Goal: Task Accomplishment & Management: Manage account settings

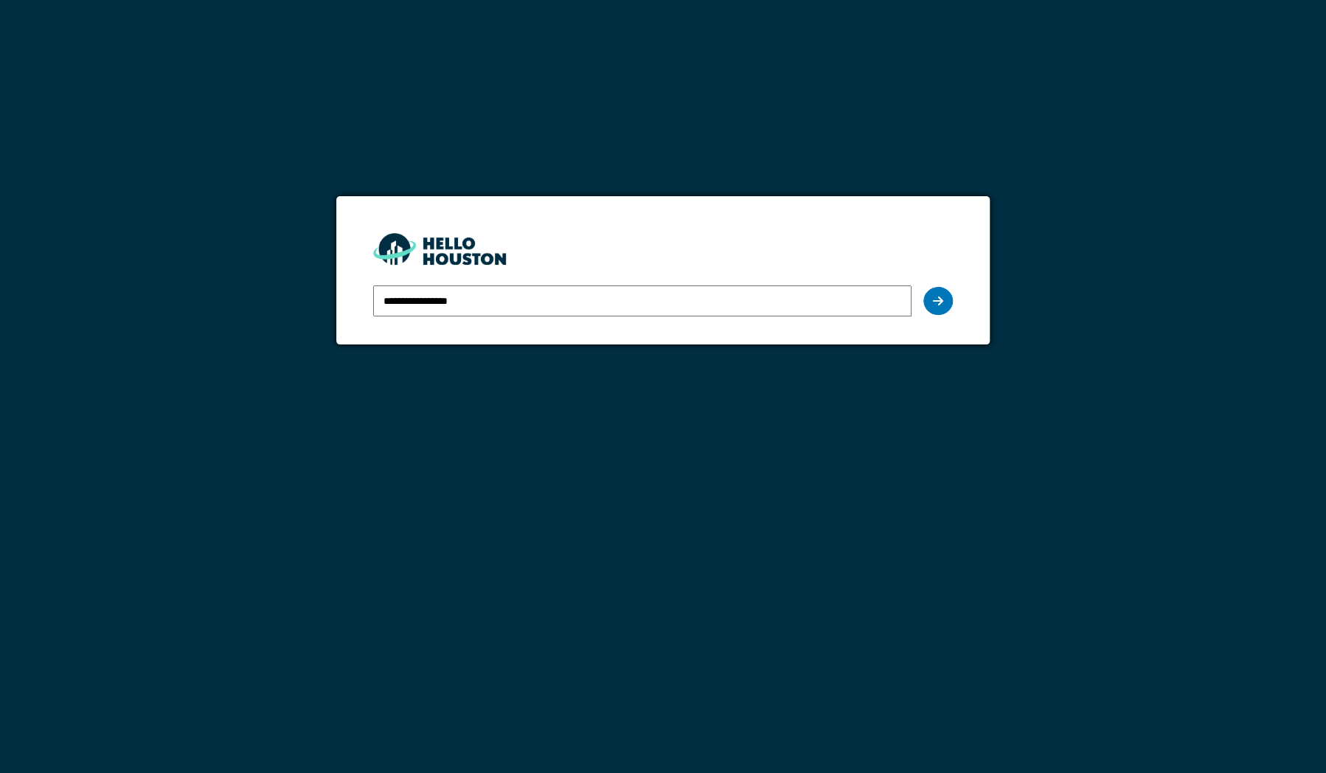
click at [528, 290] on input "**********" at bounding box center [642, 300] width 538 height 31
click at [932, 294] on div at bounding box center [938, 301] width 30 height 28
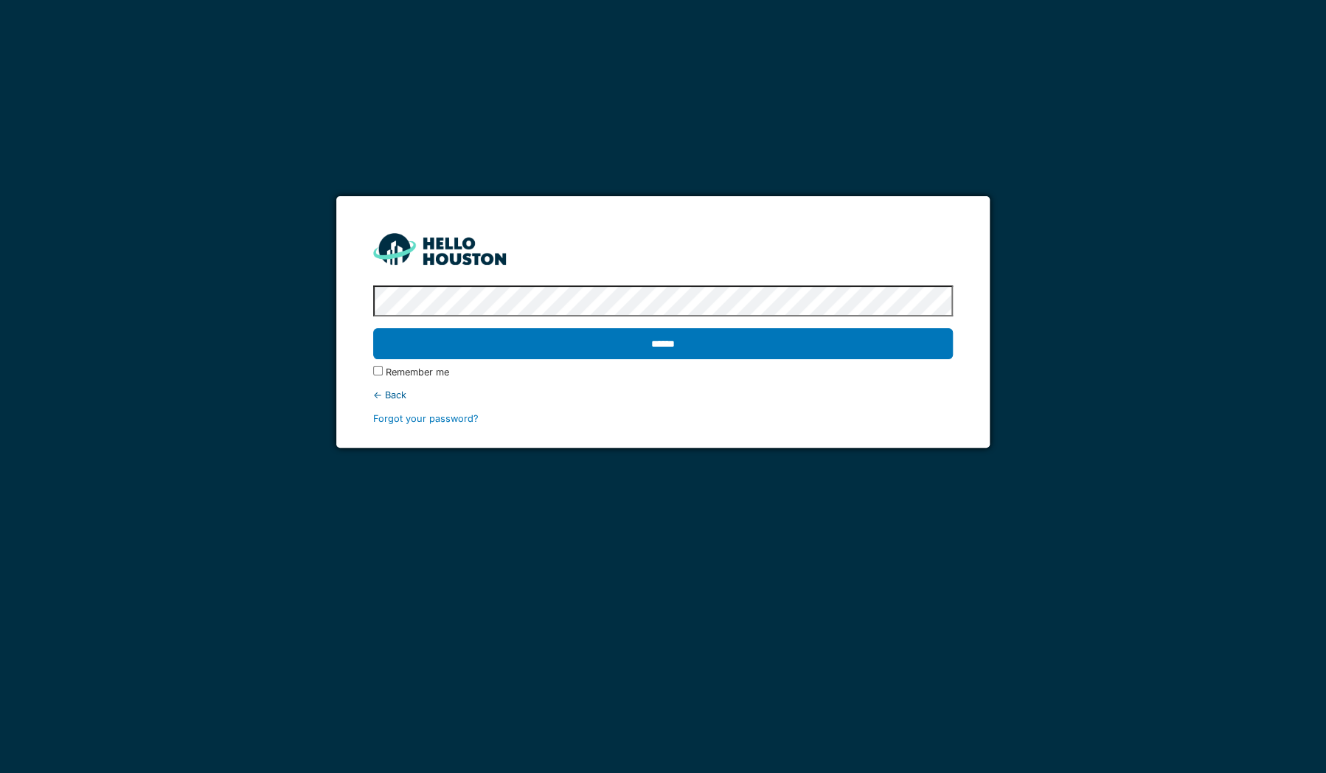
click at [867, 330] on input "******" at bounding box center [663, 343] width 580 height 31
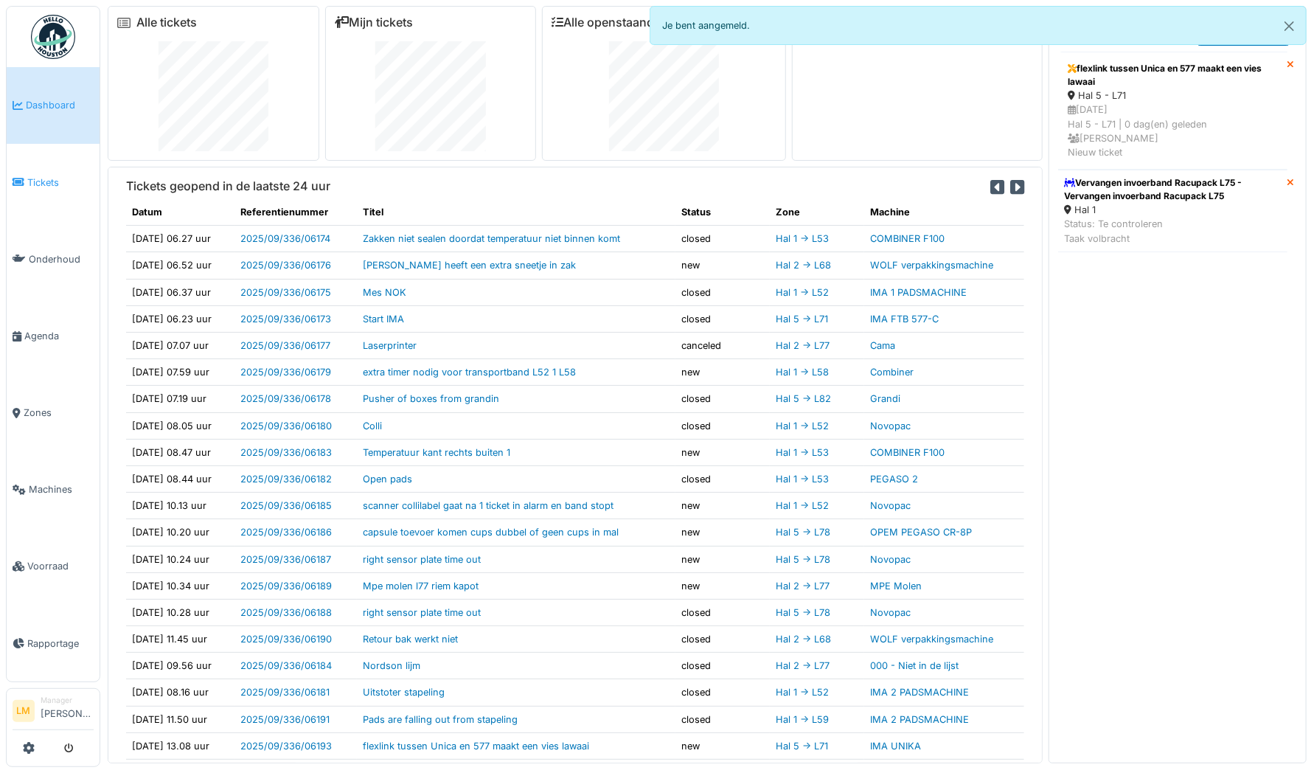
click at [71, 165] on link "Tickets" at bounding box center [53, 182] width 93 height 77
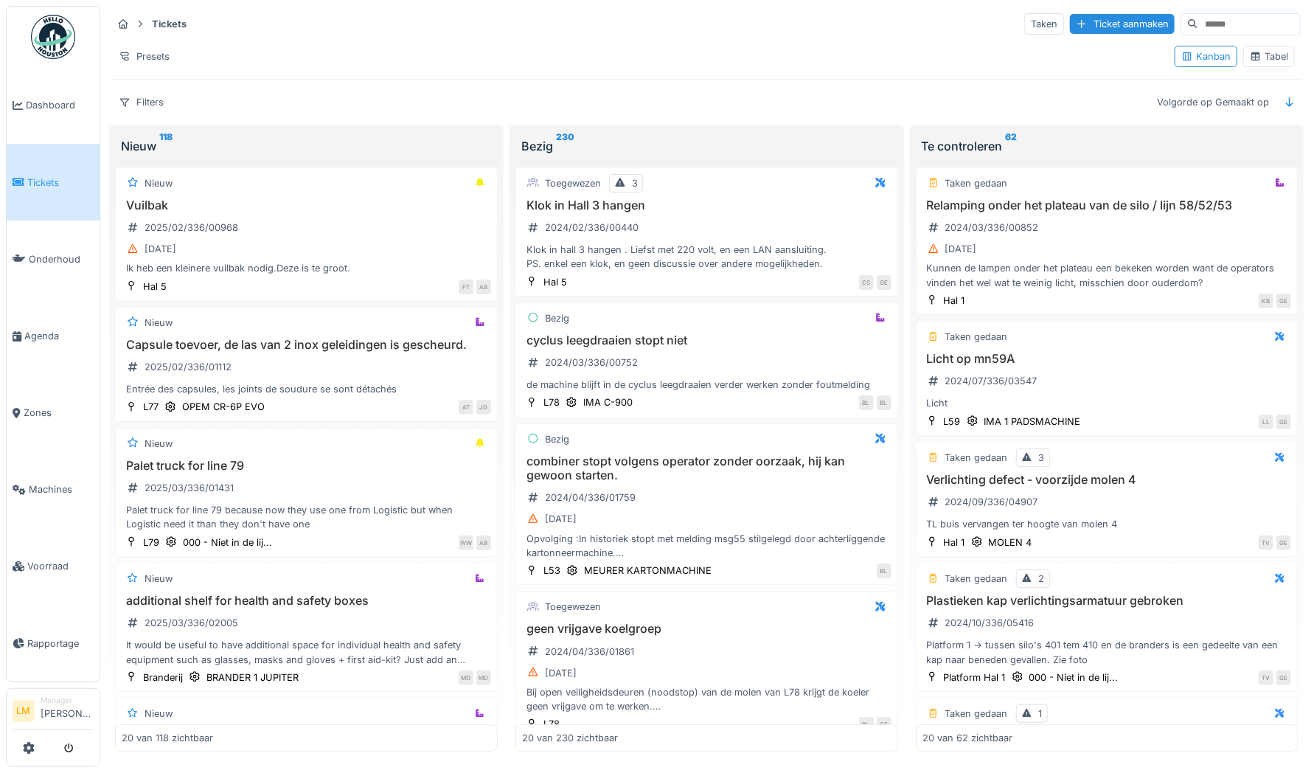
click at [59, 32] on img at bounding box center [53, 37] width 44 height 44
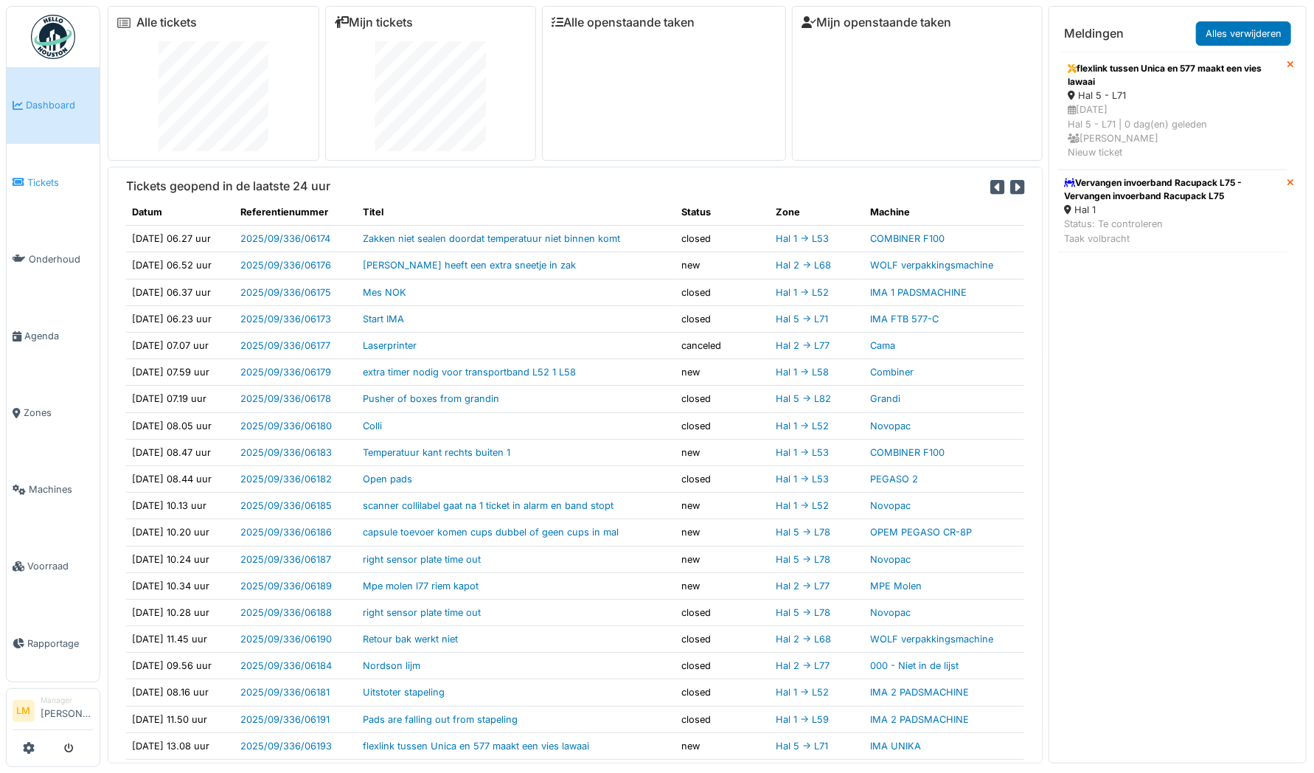
click at [68, 189] on link "Tickets" at bounding box center [53, 182] width 93 height 77
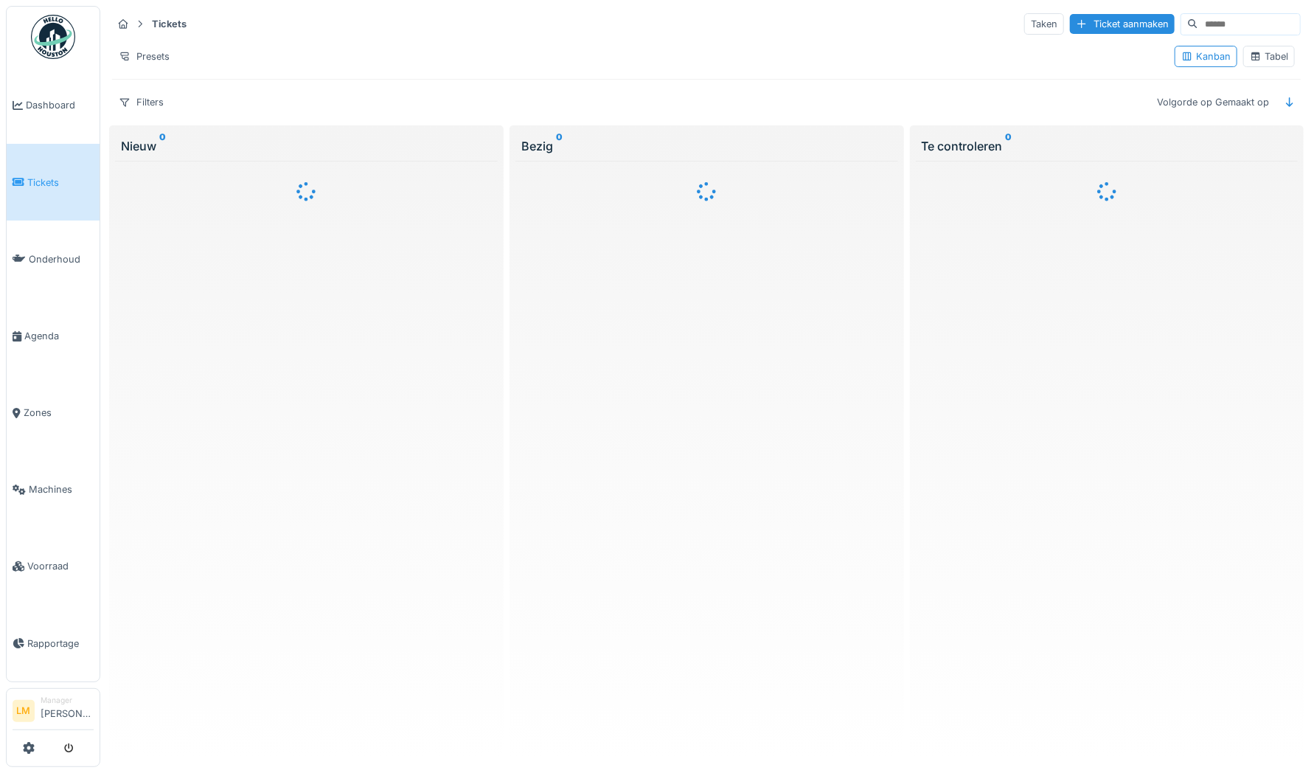
click at [1250, 50] on div "Tabel" at bounding box center [1269, 56] width 38 height 14
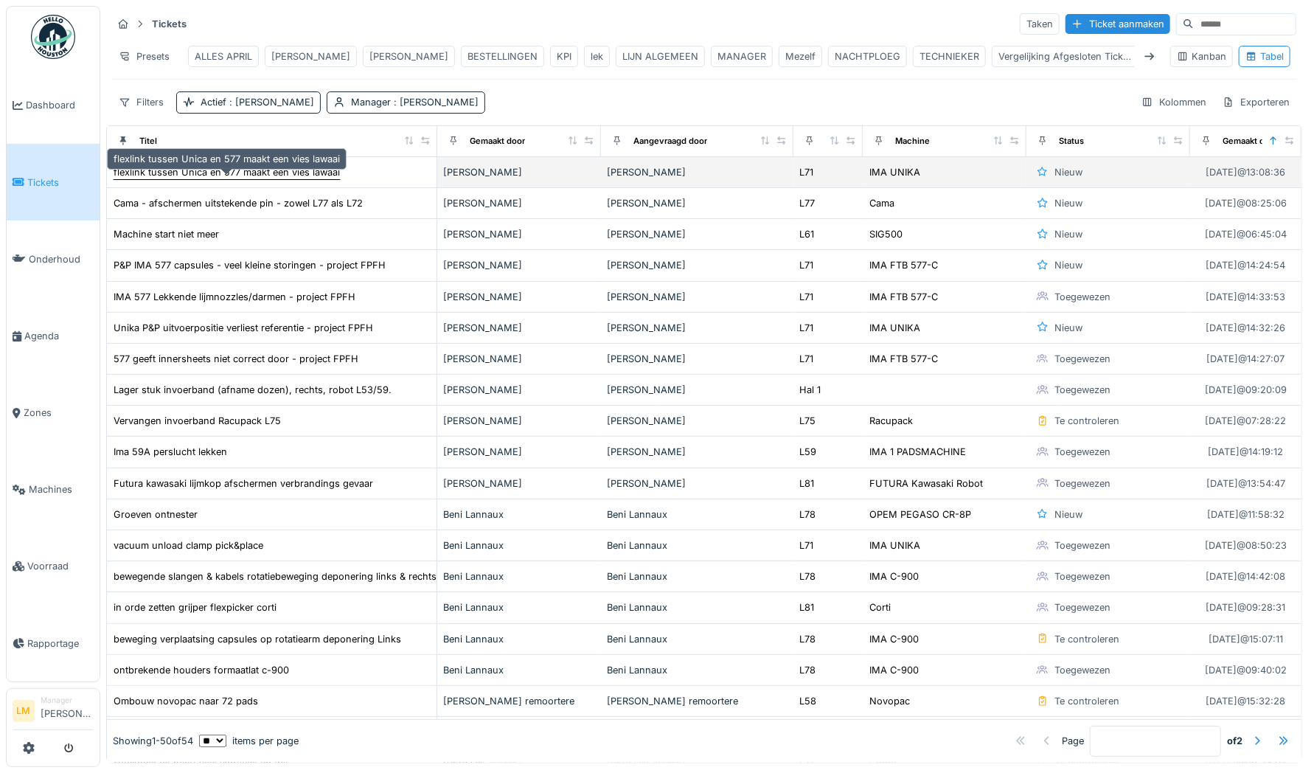
click at [271, 179] on div "flexlink tussen Unica en 577 maakt een vies lawaai" at bounding box center [227, 172] width 226 height 14
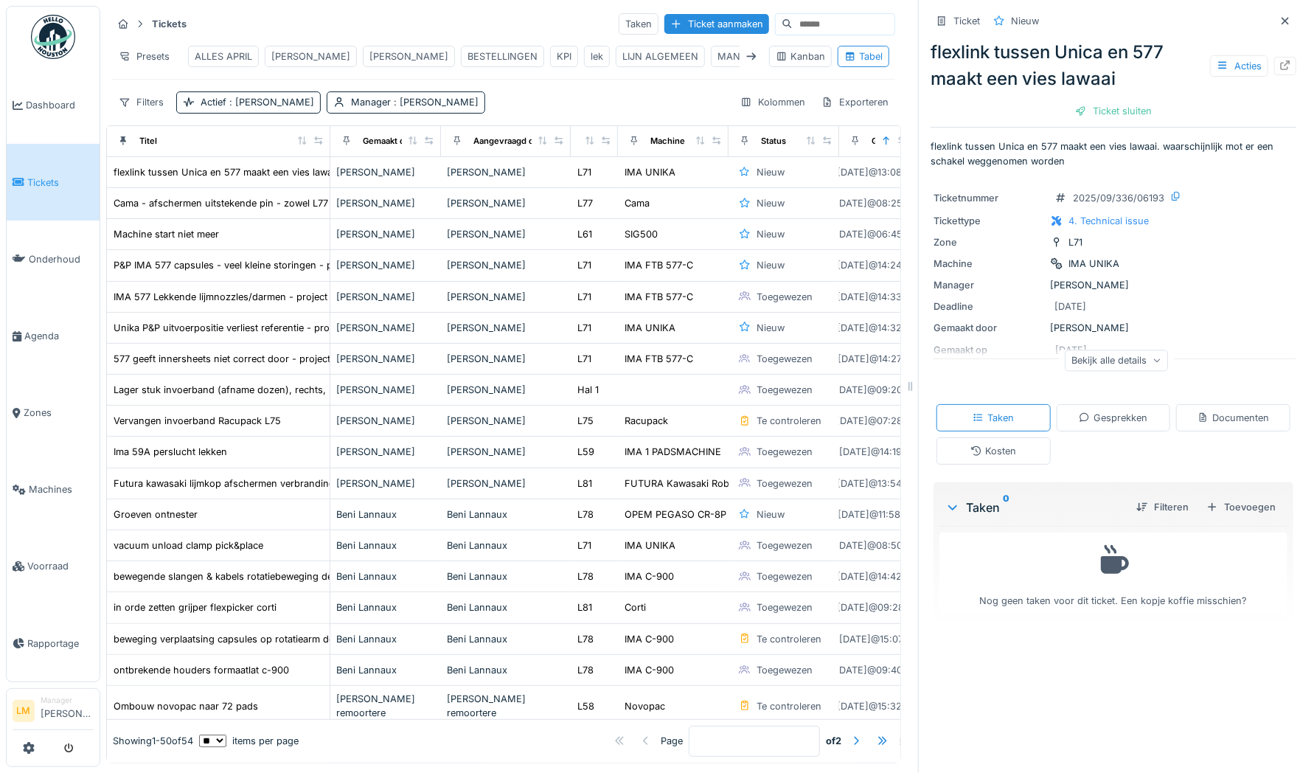
scroll to position [11, 0]
click at [1133, 352] on div "Bekijk alle details" at bounding box center [1116, 360] width 103 height 21
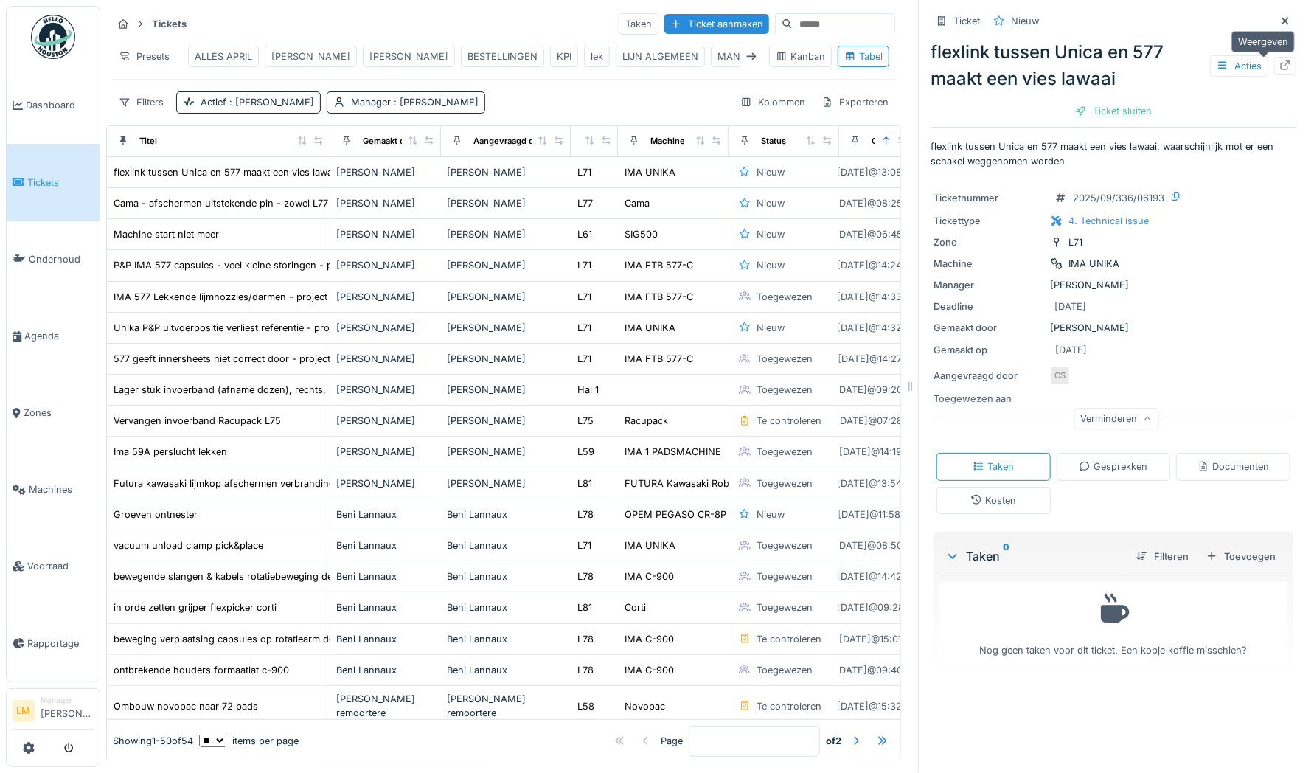
click at [1280, 60] on icon at bounding box center [1286, 65] width 12 height 10
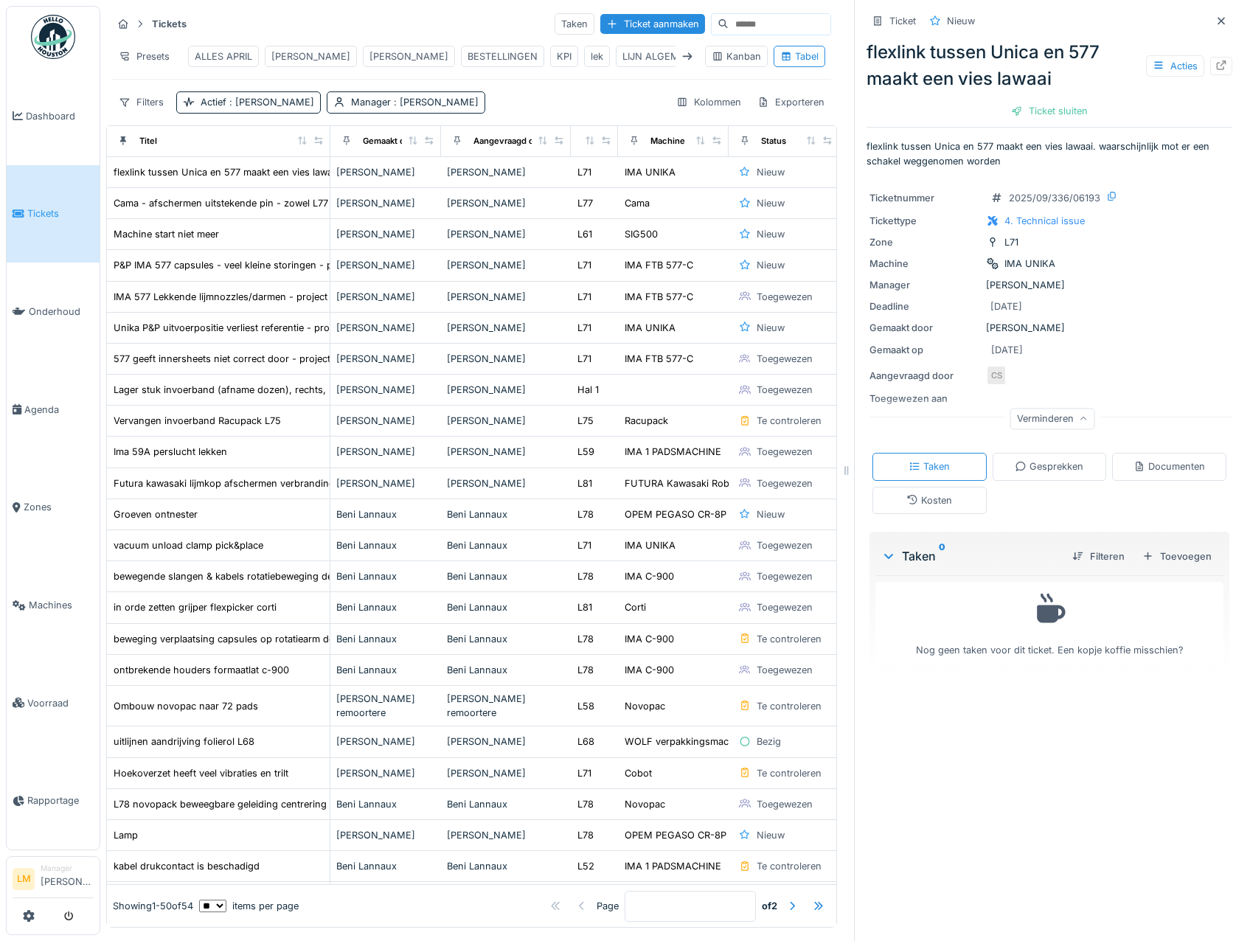
click at [622, 49] on div "LIJN ALGEMEEN" at bounding box center [660, 56] width 76 height 14
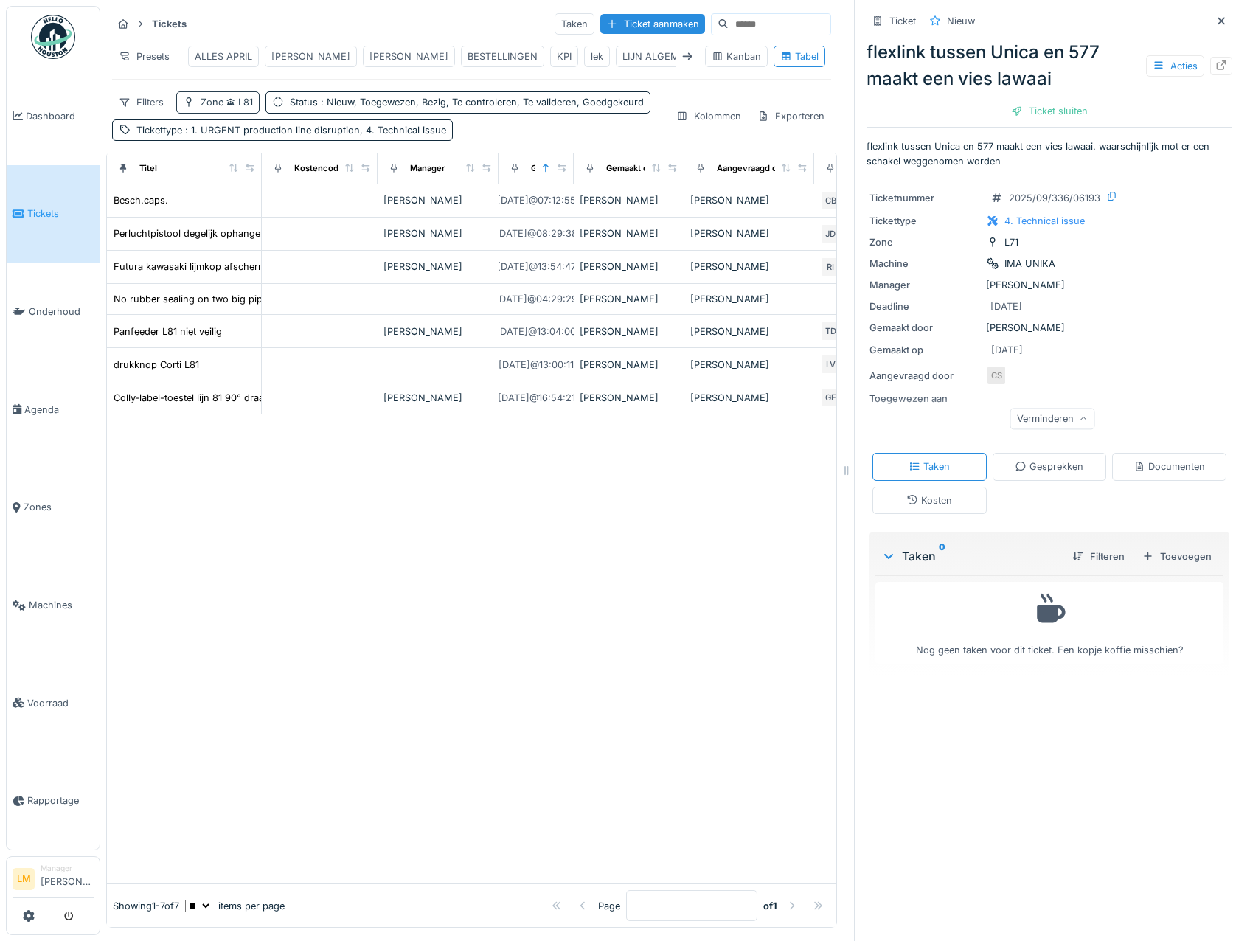
click at [235, 94] on div "Zone L81" at bounding box center [217, 101] width 83 height 21
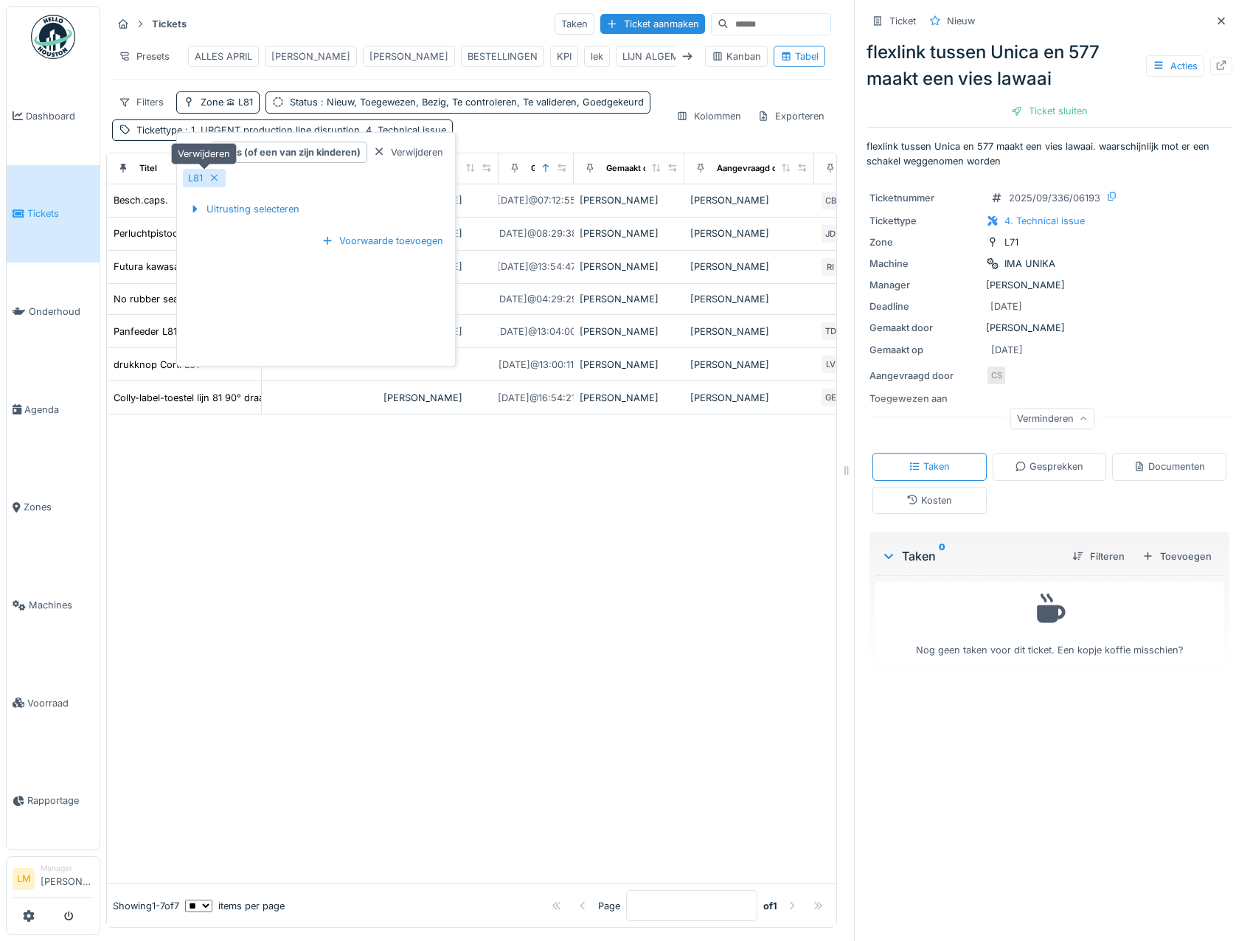
click at [212, 173] on icon at bounding box center [215, 178] width 12 height 10
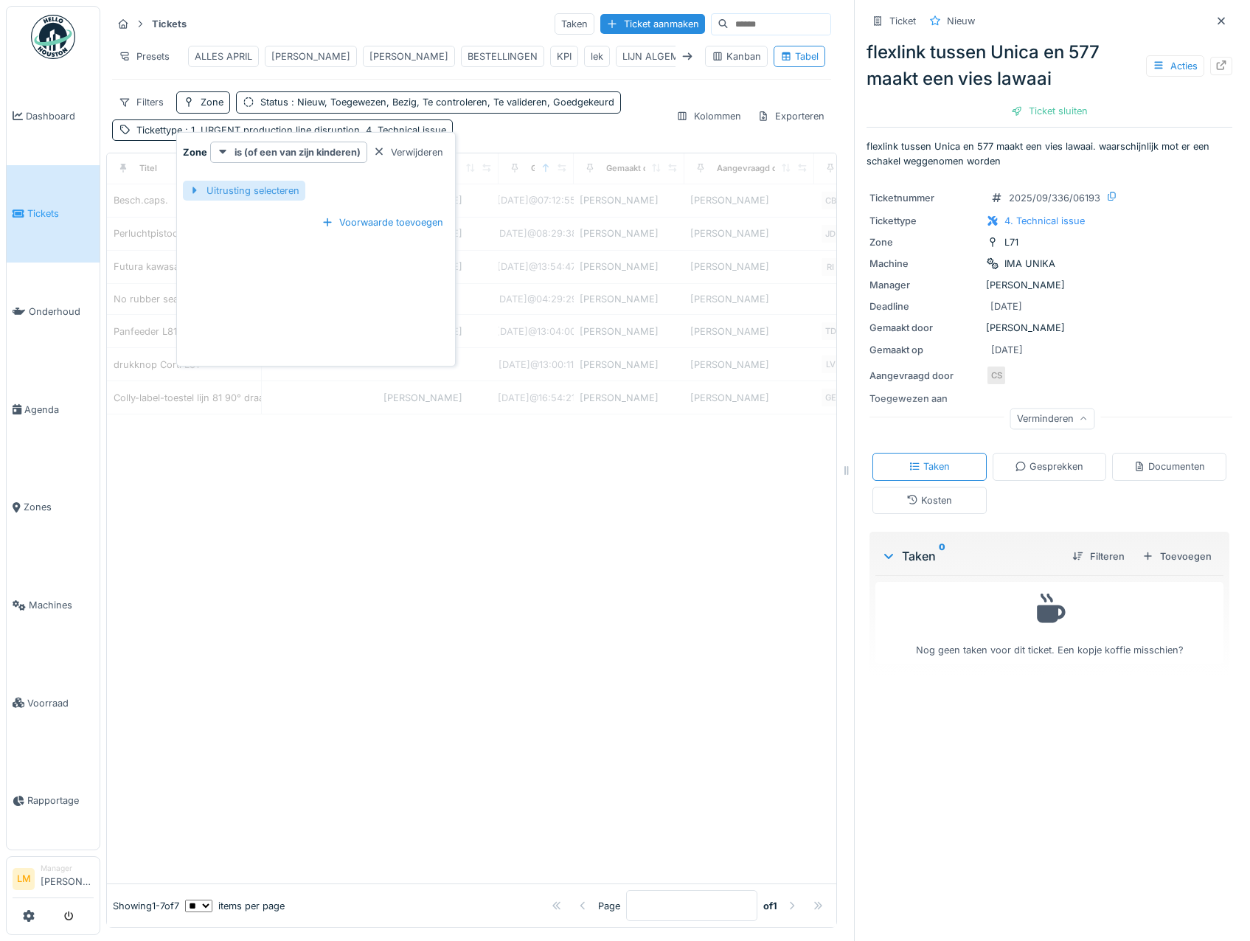
click at [229, 190] on div "Uitrusting selecteren" at bounding box center [244, 191] width 122 height 20
click at [410, 196] on input "text" at bounding box center [382, 190] width 155 height 31
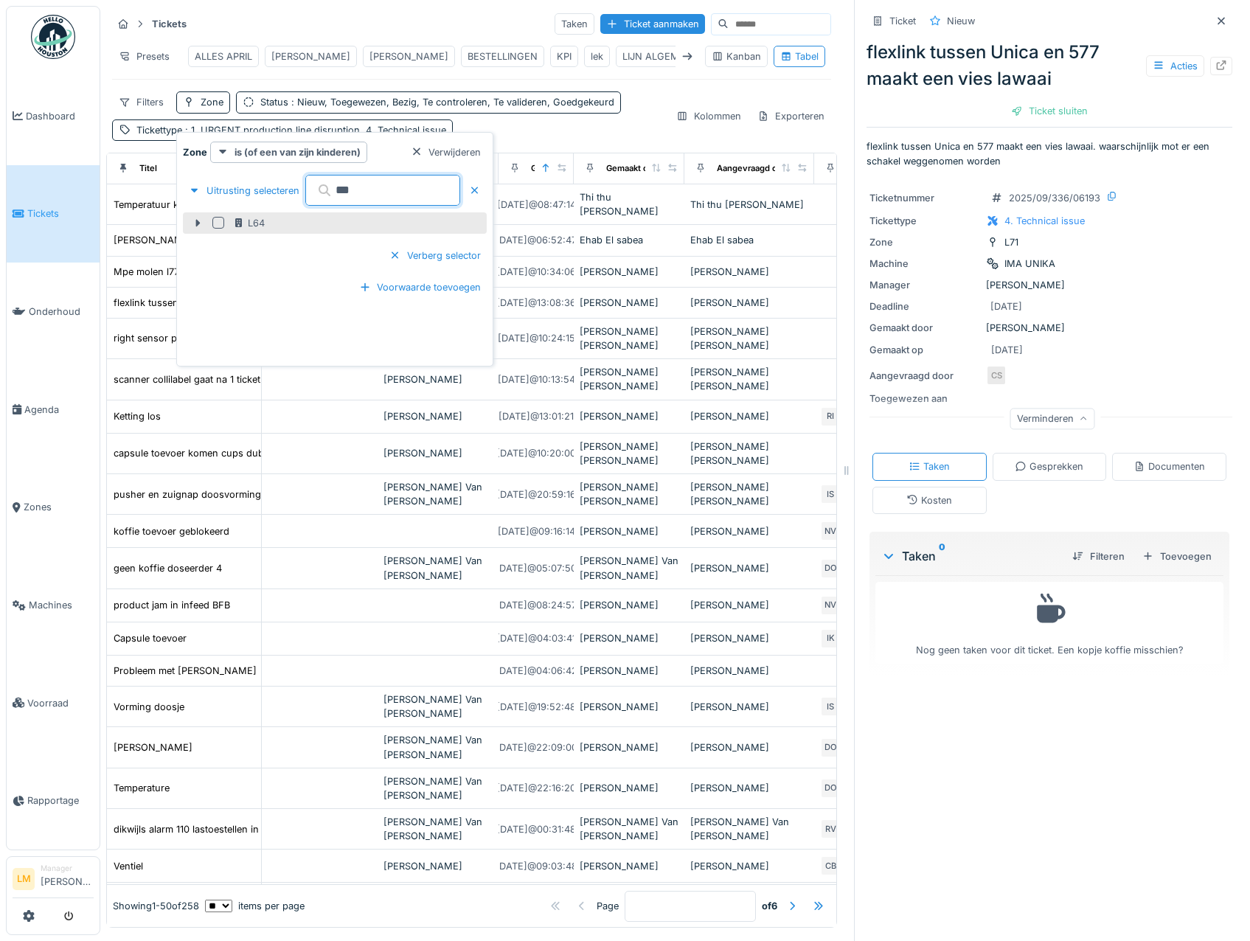
type input "***"
click at [223, 226] on div at bounding box center [218, 223] width 12 height 12
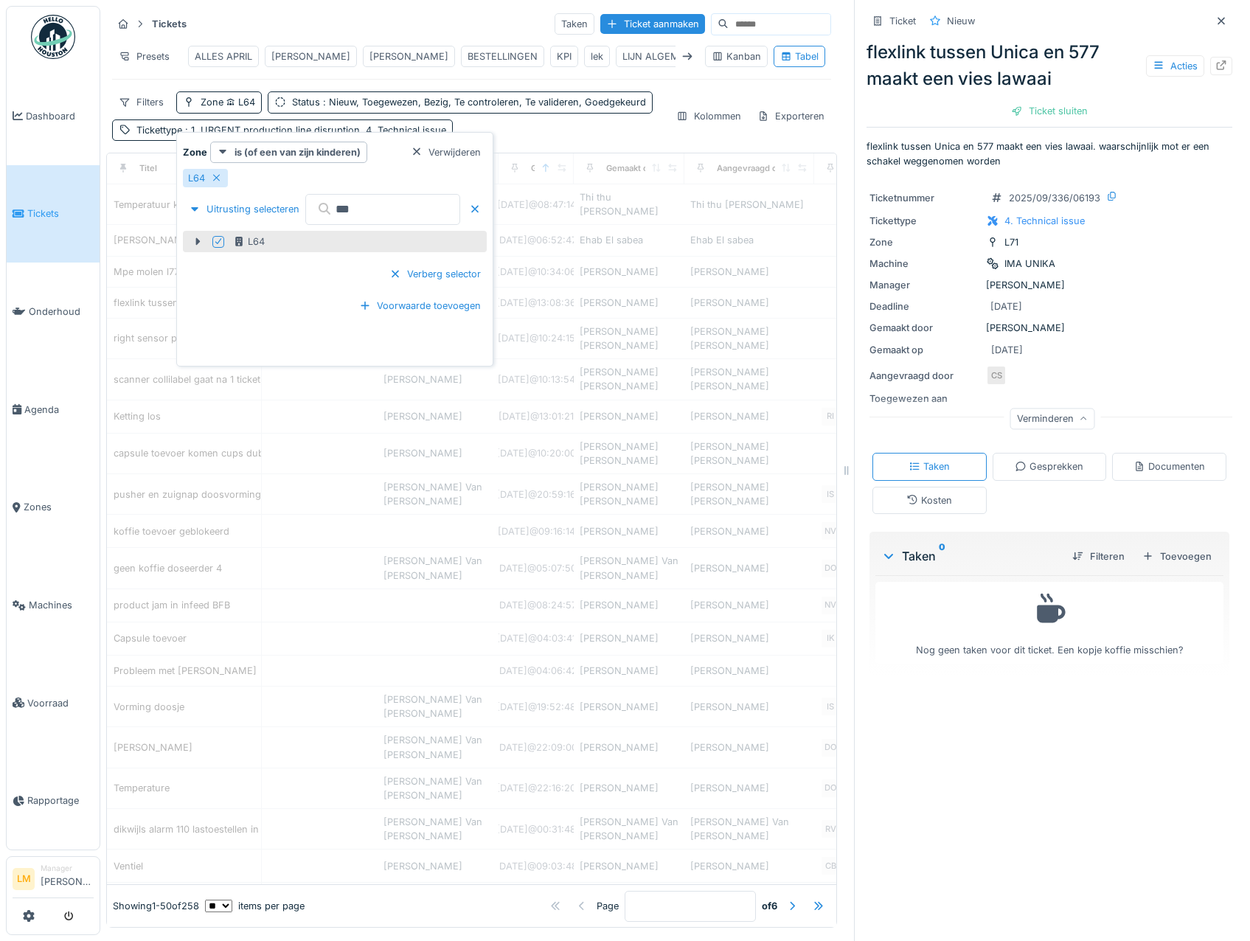
click at [358, 103] on div "Filters Zone L64 Status : Nieuw, Toegewezen, Bezig, Te controleren, Te validere…" at bounding box center [388, 115] width 552 height 49
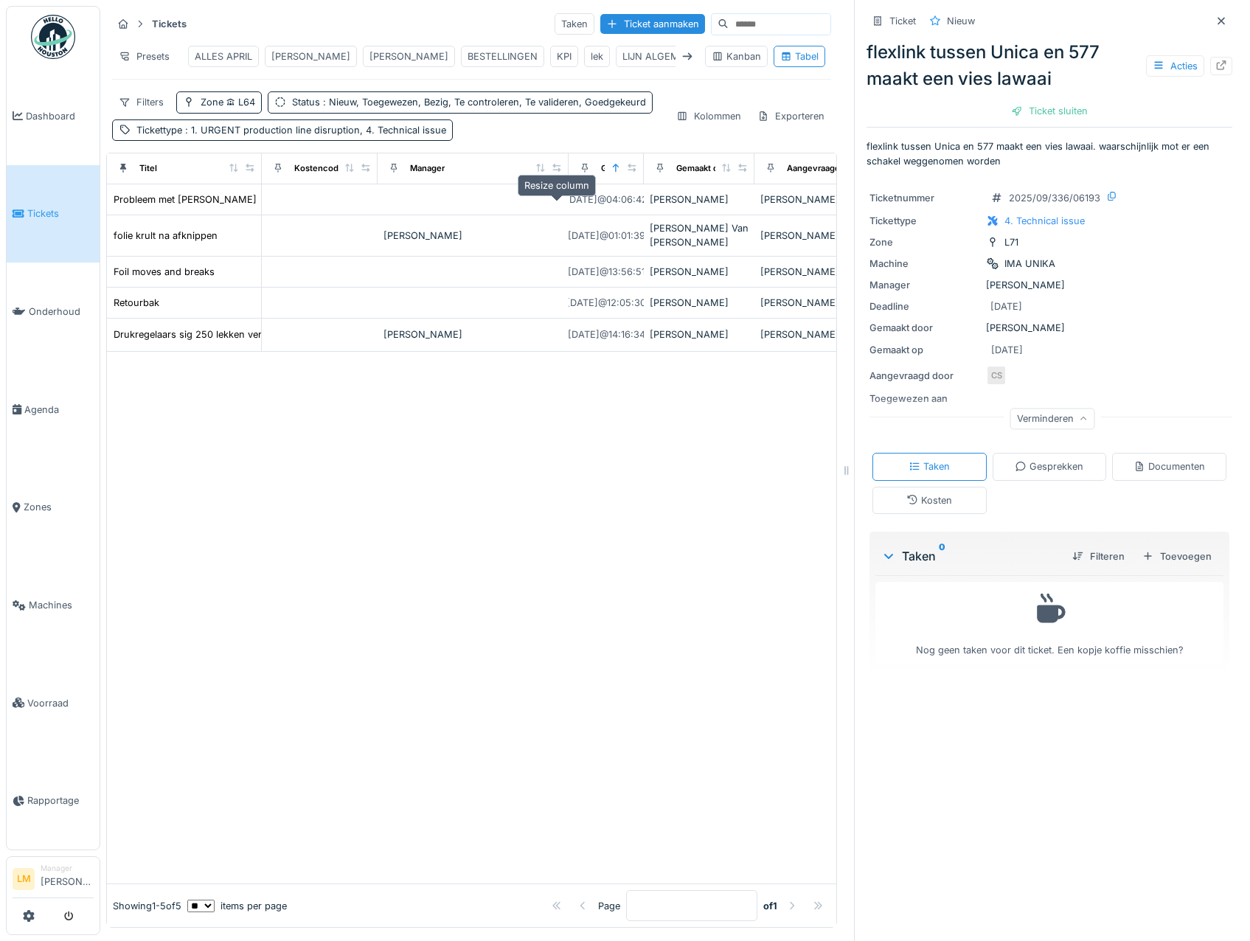
drag, startPoint x: 488, startPoint y: 207, endPoint x: 558, endPoint y: 201, distance: 70.4
click at [558, 175] on div at bounding box center [557, 168] width 10 height 13
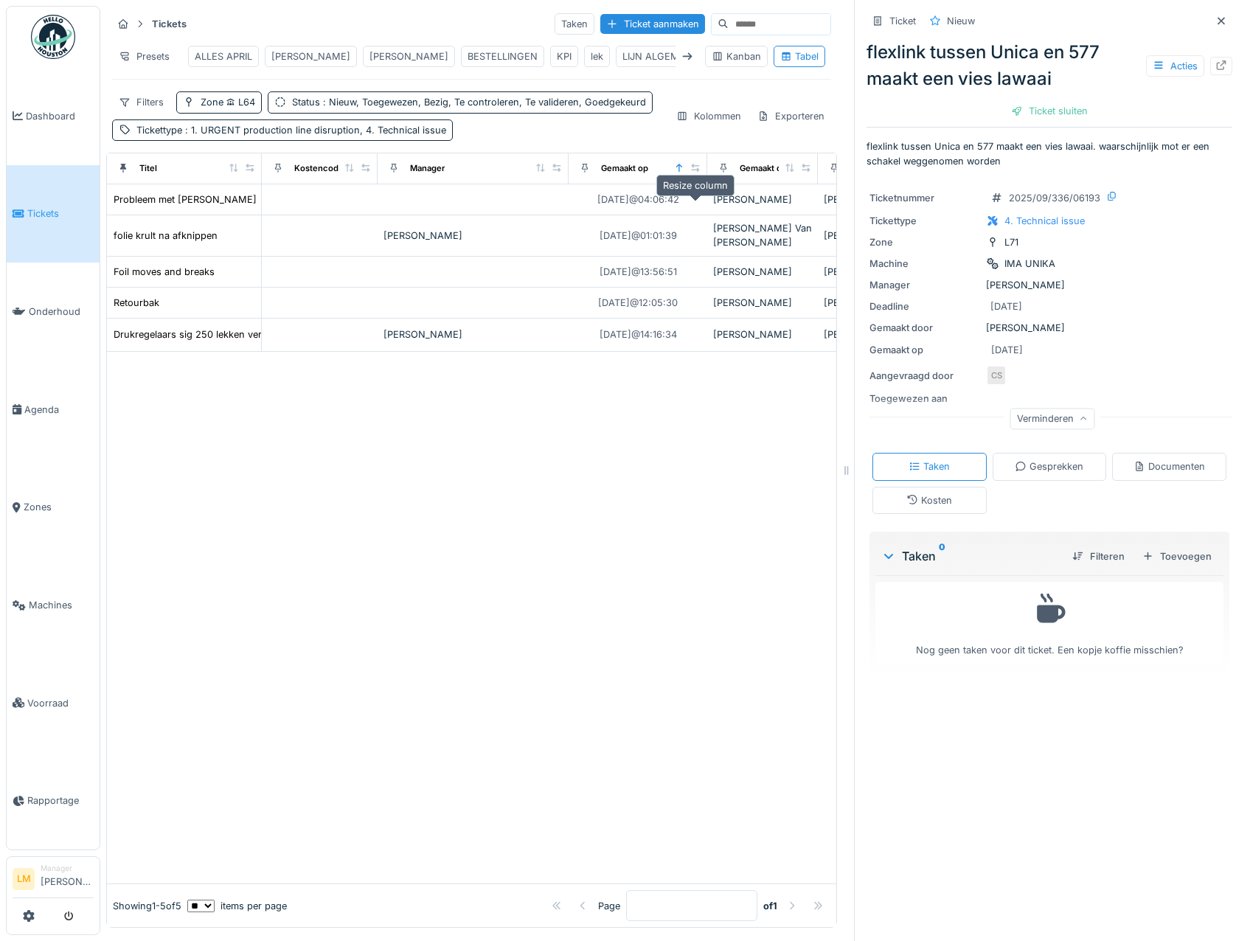
drag, startPoint x: 636, startPoint y: 206, endPoint x: 700, endPoint y: 207, distance: 63.4
click at [700, 172] on icon at bounding box center [695, 168] width 10 height 8
click at [662, 448] on div at bounding box center [471, 618] width 729 height 532
click at [314, 49] on div "BART MOENS" at bounding box center [311, 56] width 92 height 21
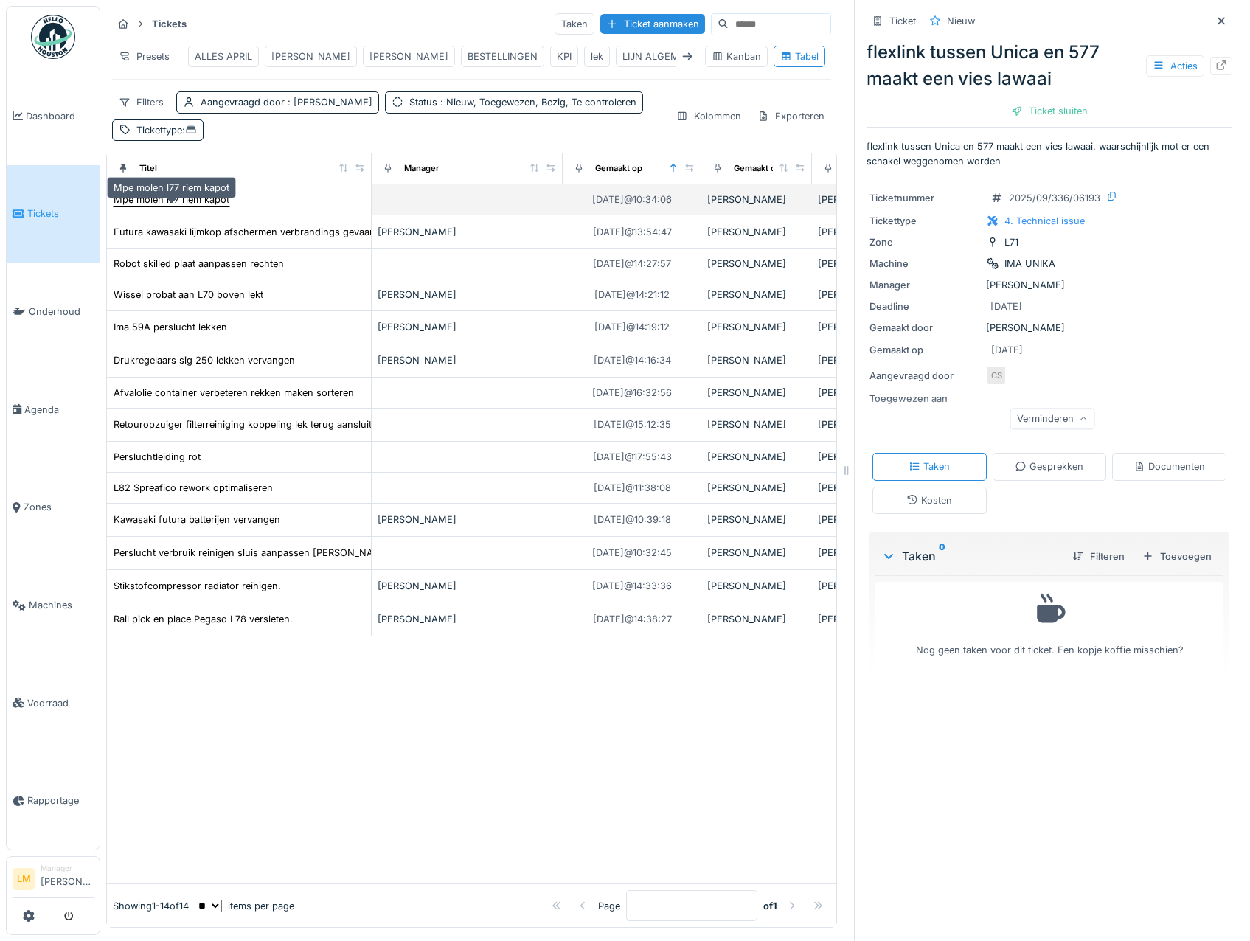
click at [211, 207] on div "Mpe molen l77 riem kapot" at bounding box center [172, 199] width 116 height 14
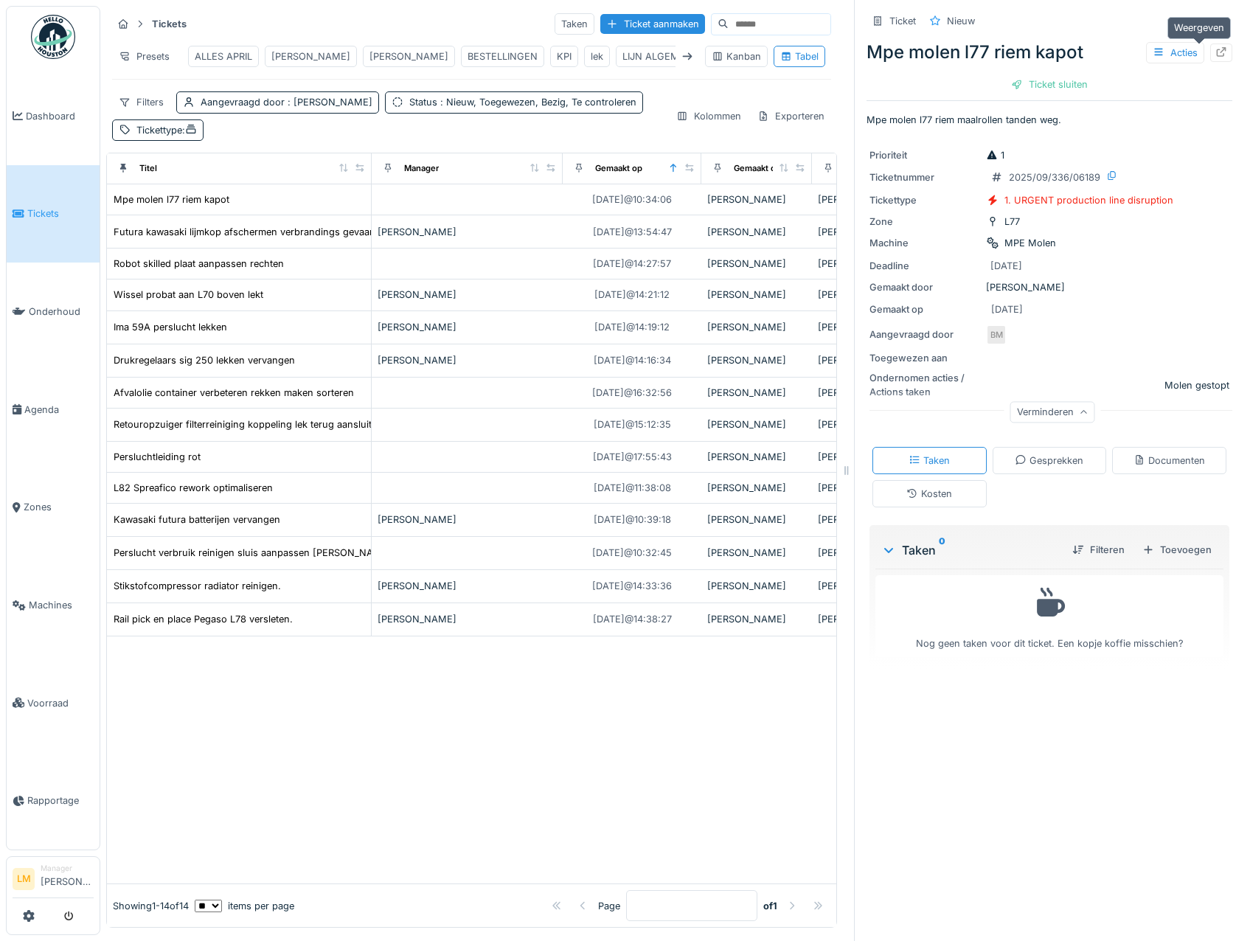
click at [1217, 49] on icon at bounding box center [1222, 52] width 10 height 10
click at [57, 195] on link "Tickets" at bounding box center [53, 214] width 93 height 98
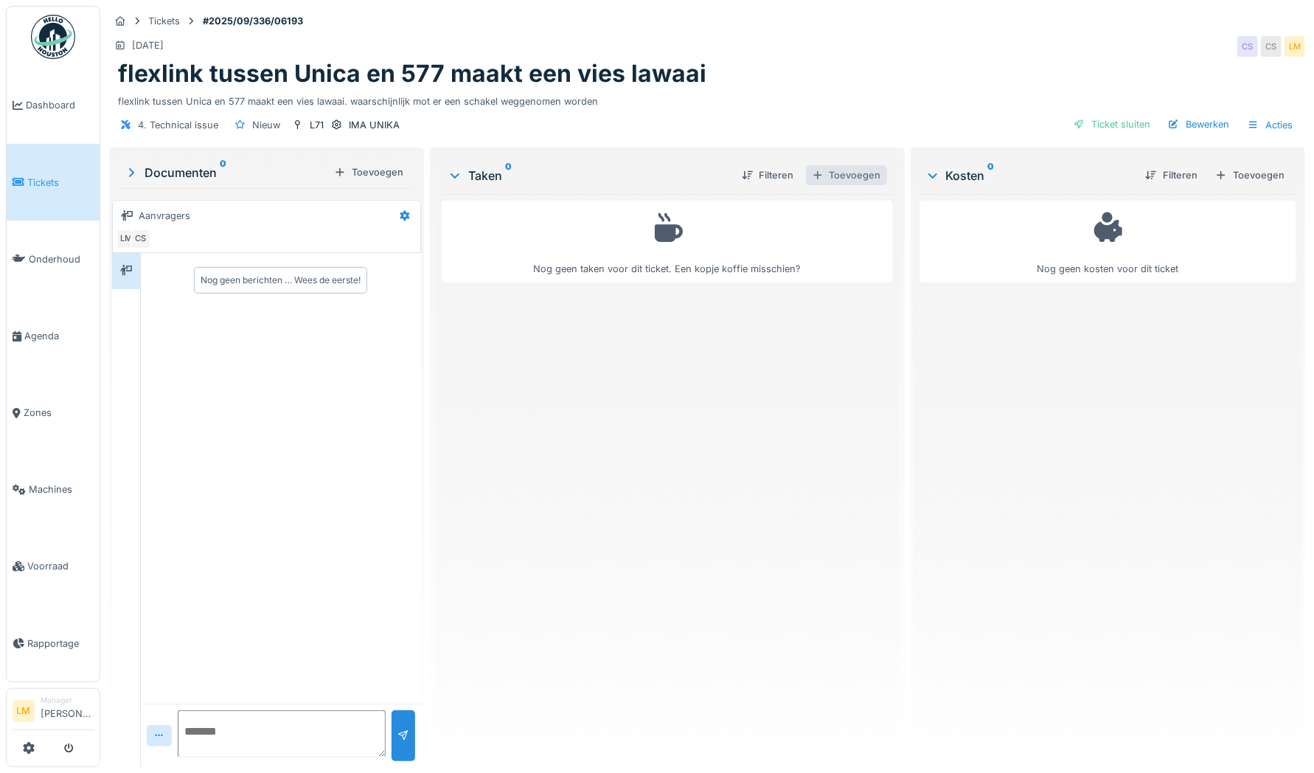
click at [826, 176] on div "Toevoegen" at bounding box center [846, 175] width 81 height 20
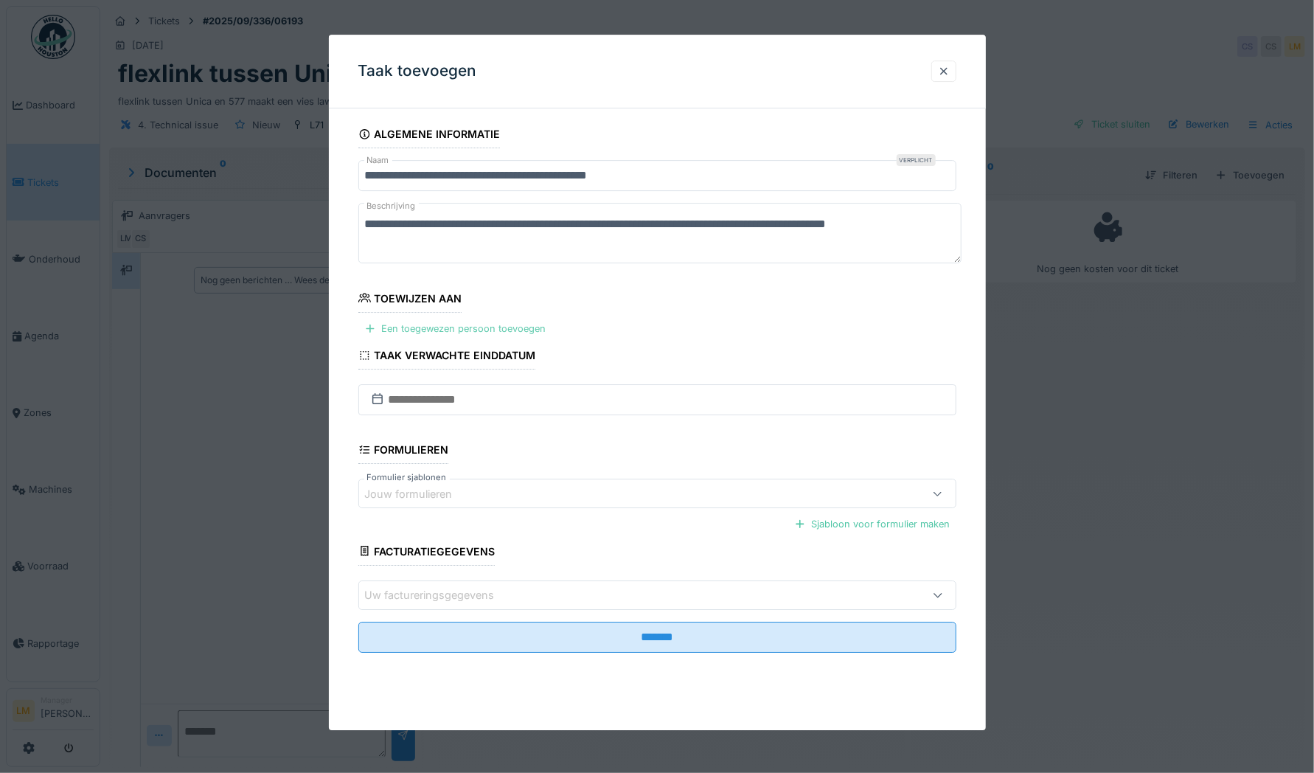
click at [512, 326] on div "Een toegewezen persoon toevoegen" at bounding box center [455, 329] width 194 height 20
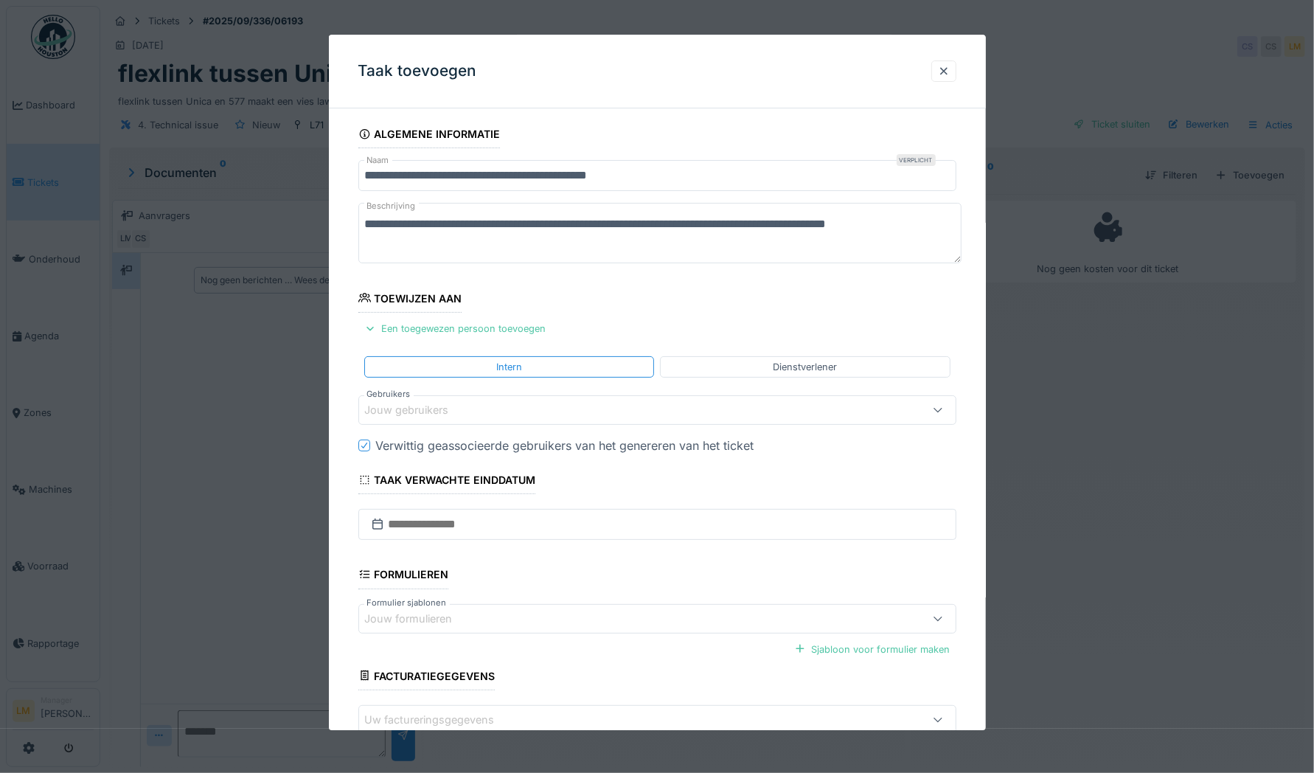
click at [549, 403] on div "Jouw gebruikers" at bounding box center [622, 410] width 515 height 16
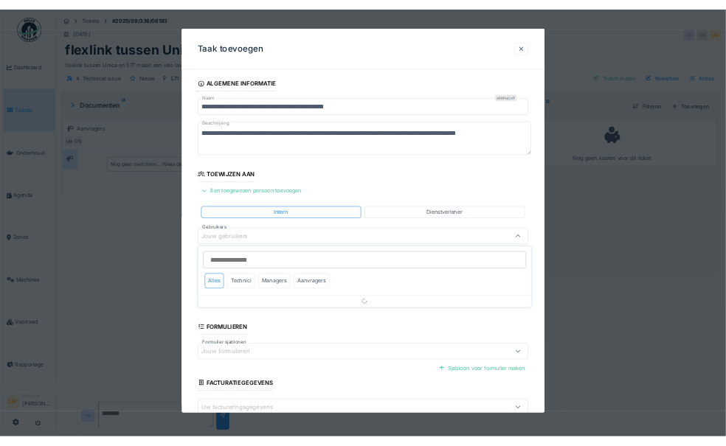
scroll to position [27, 0]
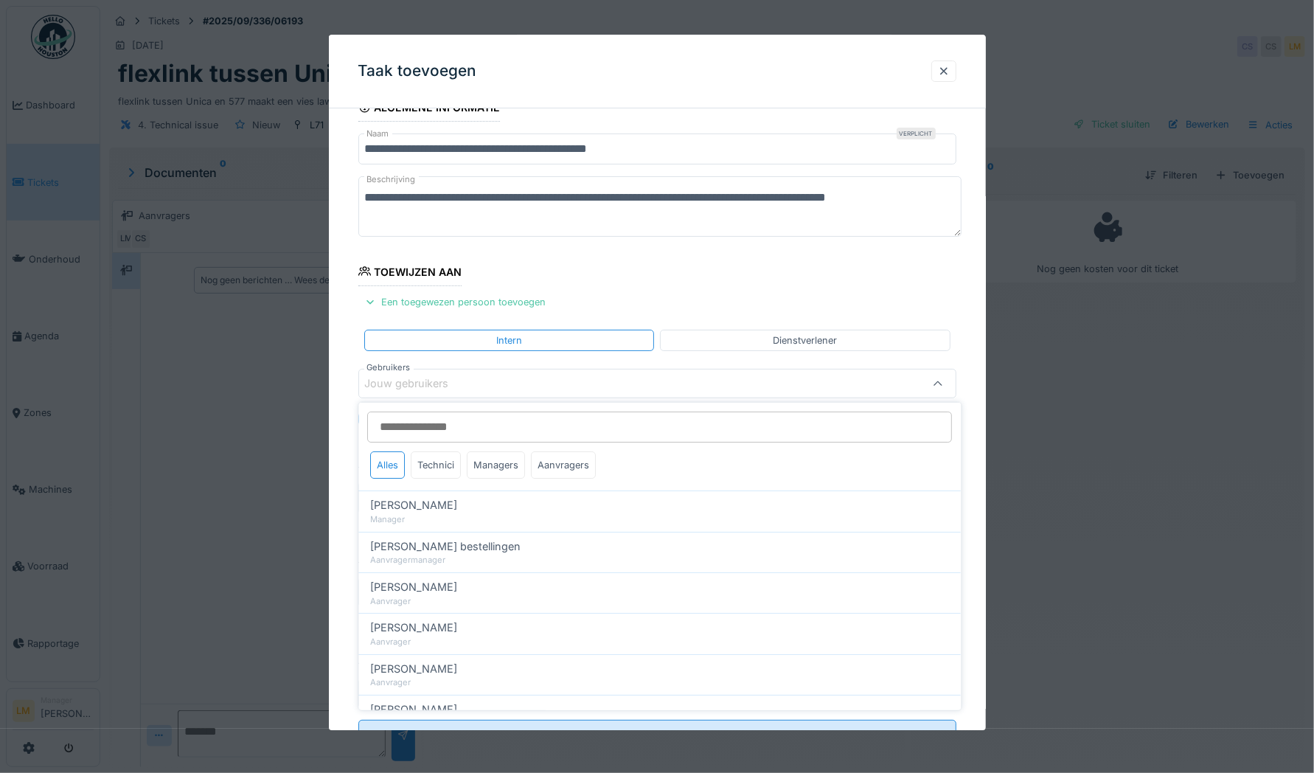
click at [578, 426] on input "Gebruikers" at bounding box center [660, 427] width 585 height 31
click at [572, 422] on input "Gebruikers" at bounding box center [660, 427] width 585 height 31
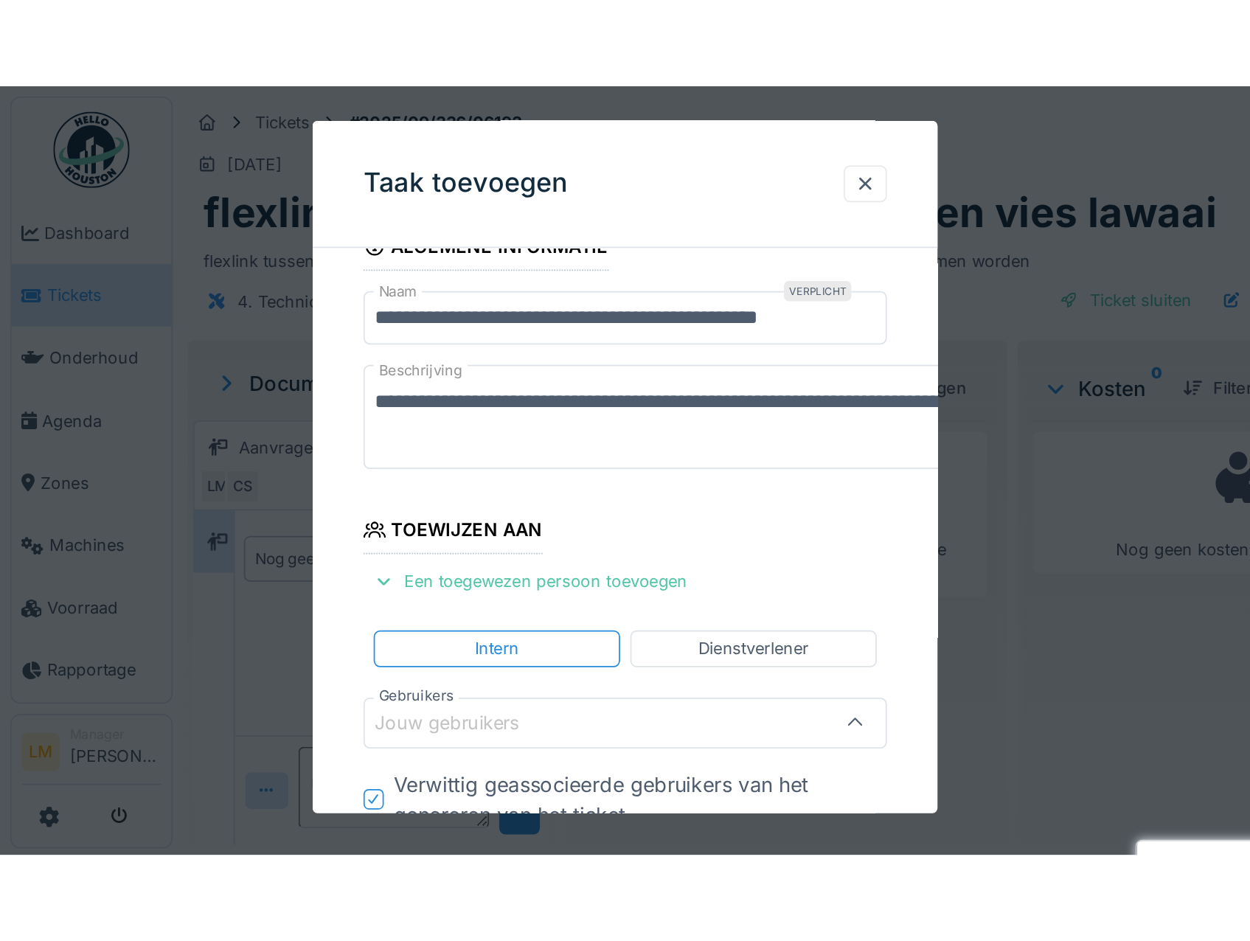
scroll to position [0, 0]
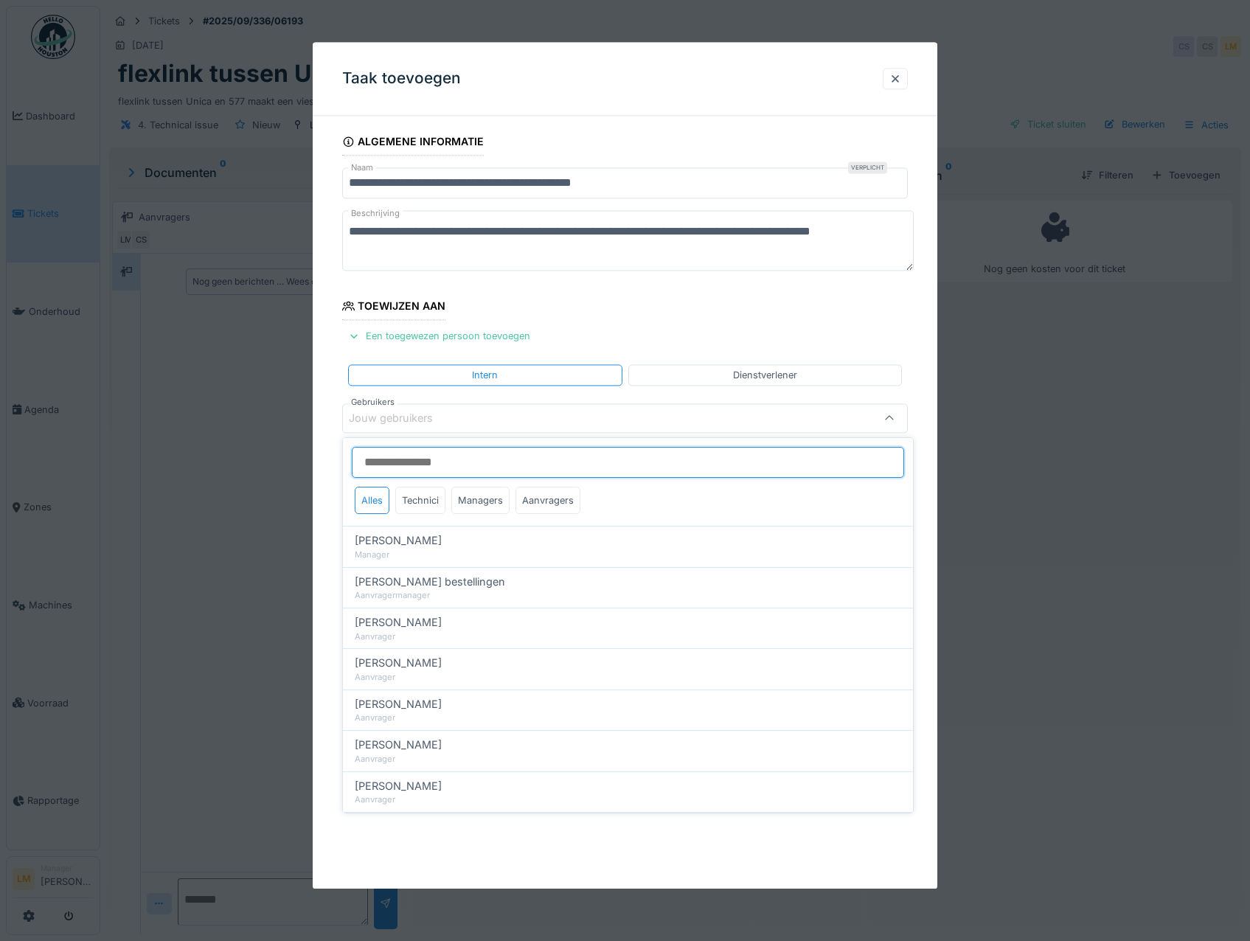
click at [589, 458] on input "Gebruikers" at bounding box center [628, 462] width 552 height 31
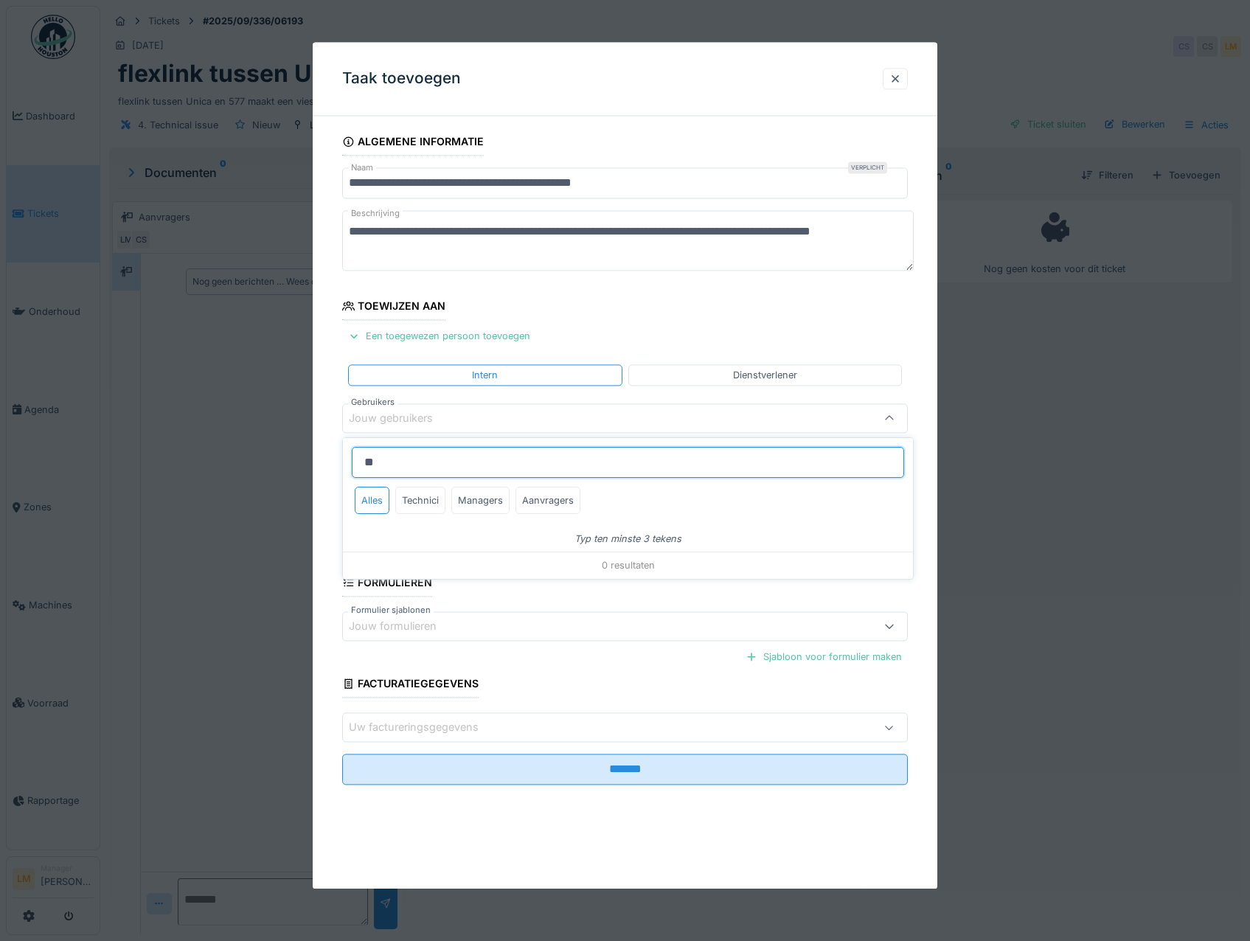
type input "*"
type input "****"
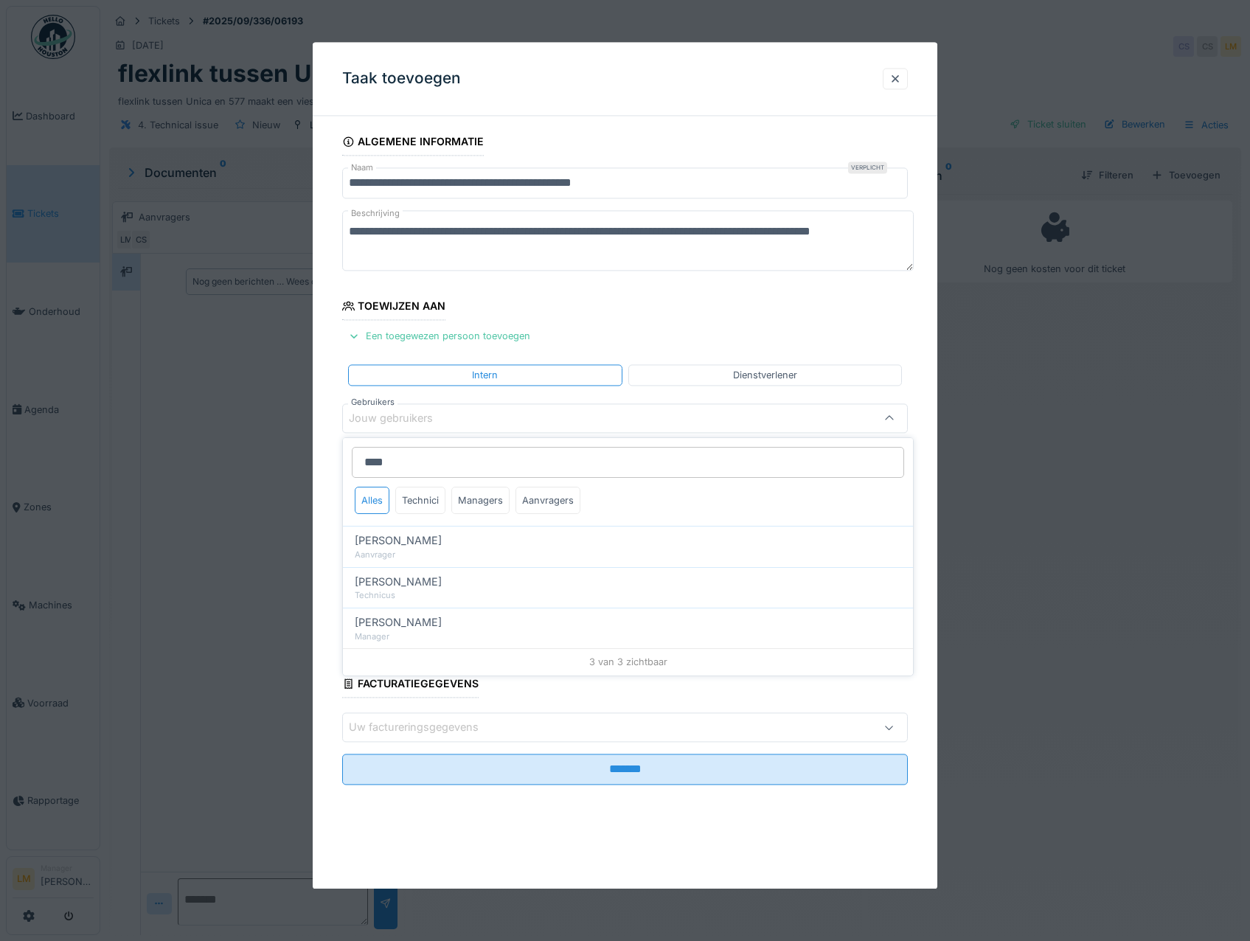
click at [547, 220] on textarea "**********" at bounding box center [628, 241] width 572 height 60
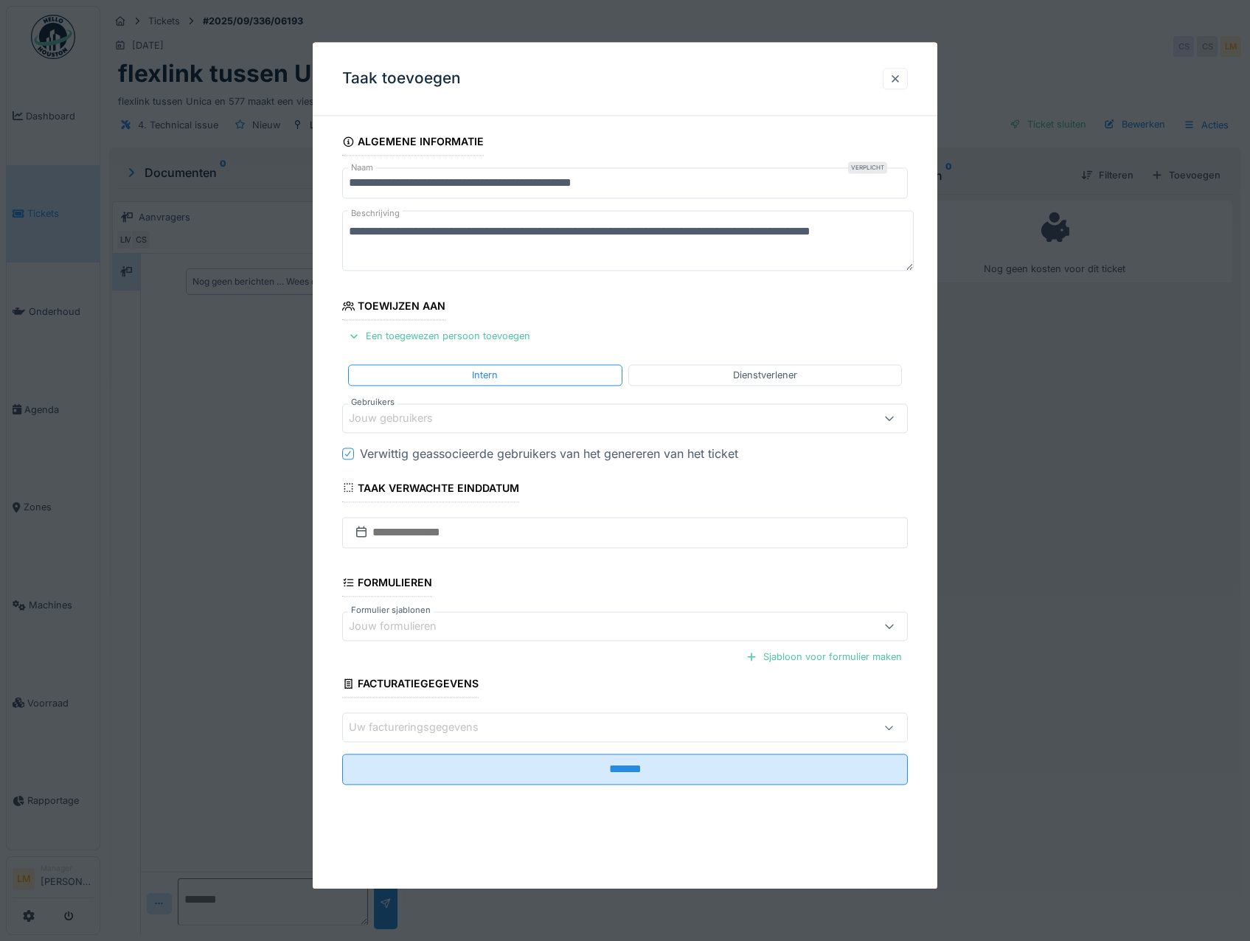
click at [901, 78] on div at bounding box center [895, 79] width 12 height 14
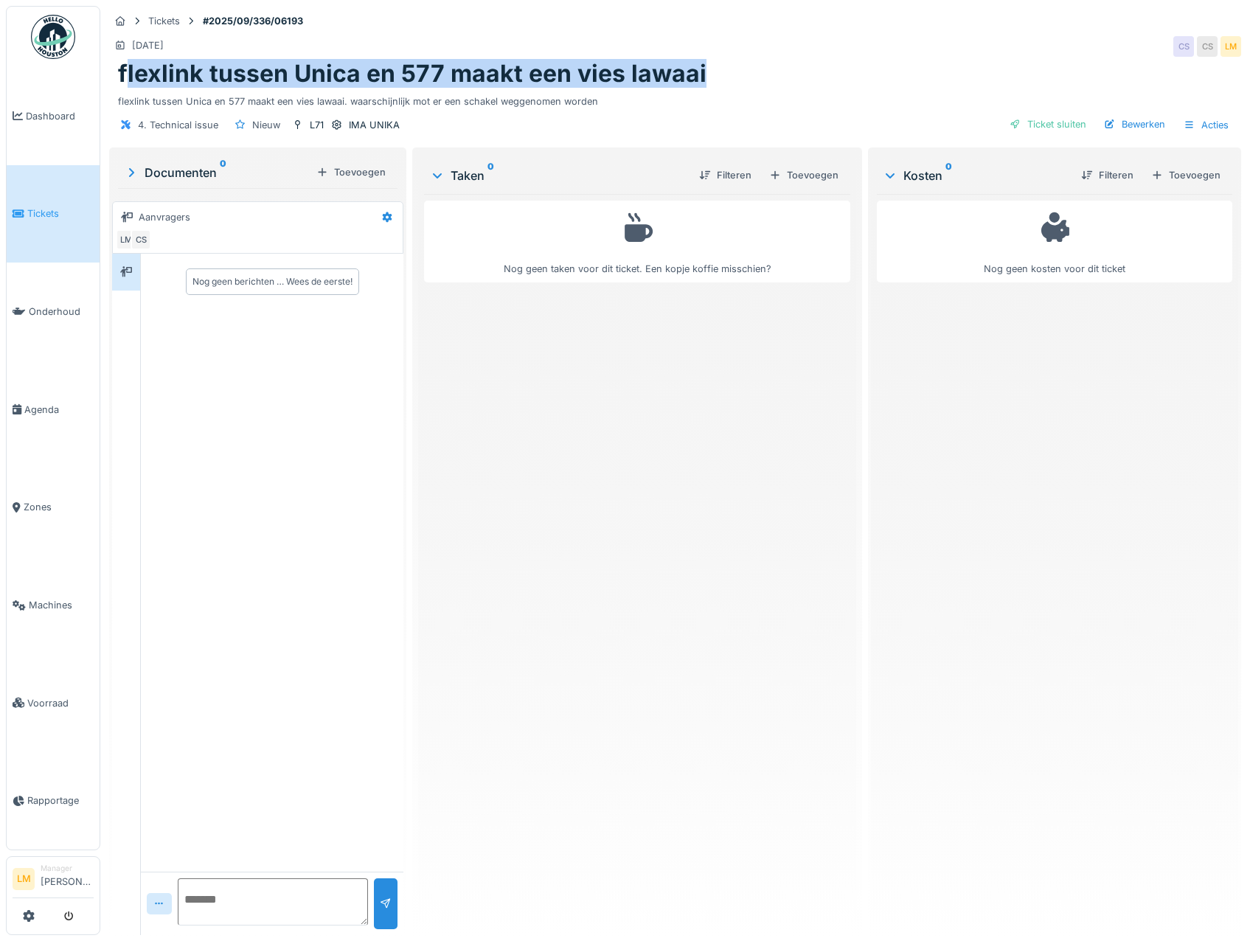
drag, startPoint x: 698, startPoint y: 69, endPoint x: 127, endPoint y: 77, distance: 570.9
click at [127, 77] on div "flexlink tussen Unica en 577 maakt een vies lawaai" at bounding box center [675, 74] width 1114 height 28
click at [127, 77] on h1 "flexlink tussen Unica en 577 maakt een vies lawaai" at bounding box center [412, 74] width 589 height 28
drag, startPoint x: 700, startPoint y: 71, endPoint x: 107, endPoint y: 69, distance: 593.0
click at [107, 69] on div "Tickets #2025/09/336/06193 13-9-2025 CS CS LM flexlink tussen Unica en 577 maak…" at bounding box center [675, 75] width 1138 height 139
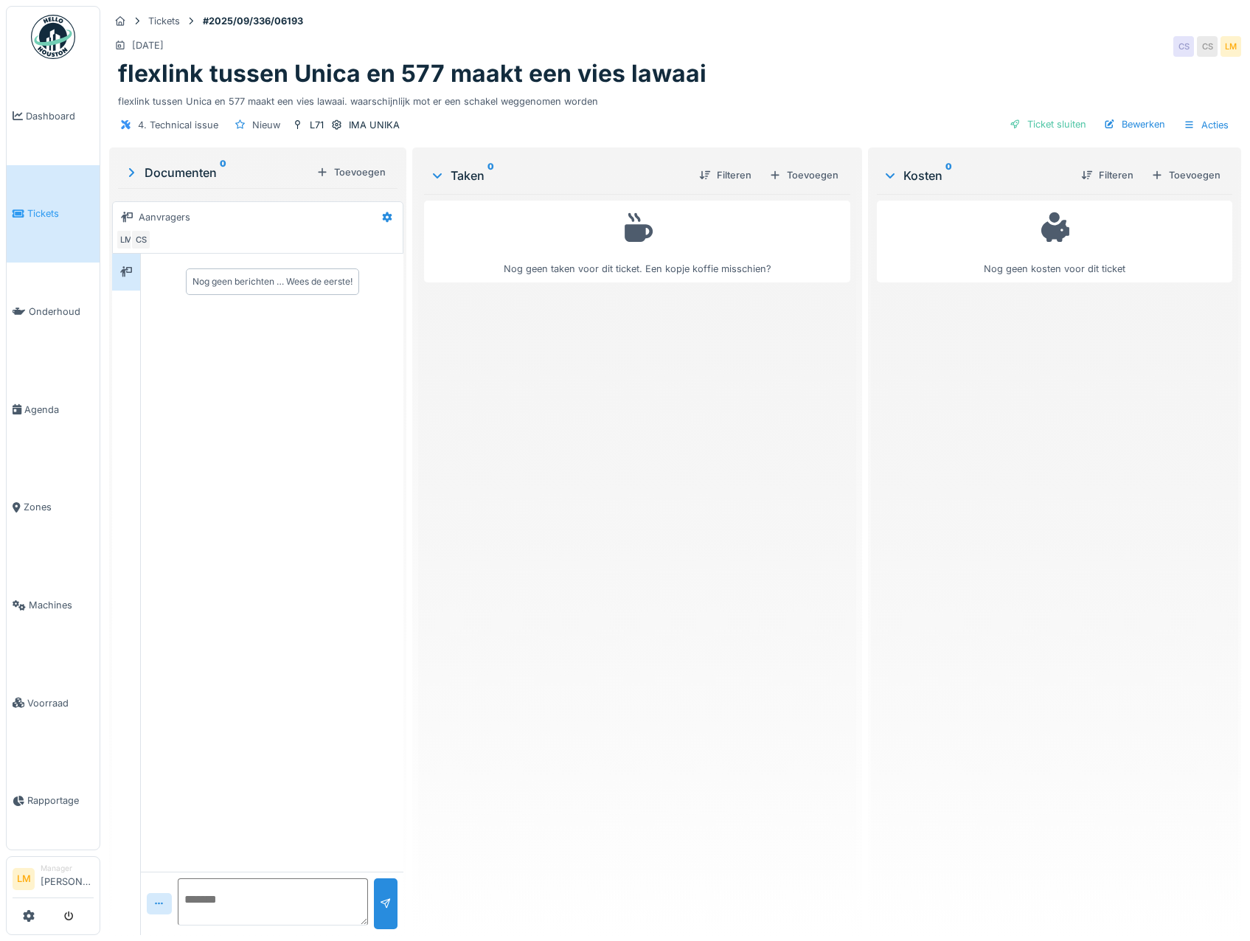
click at [1056, 30] on div "Tickets #2025/09/336/06193" at bounding box center [675, 21] width 1132 height 18
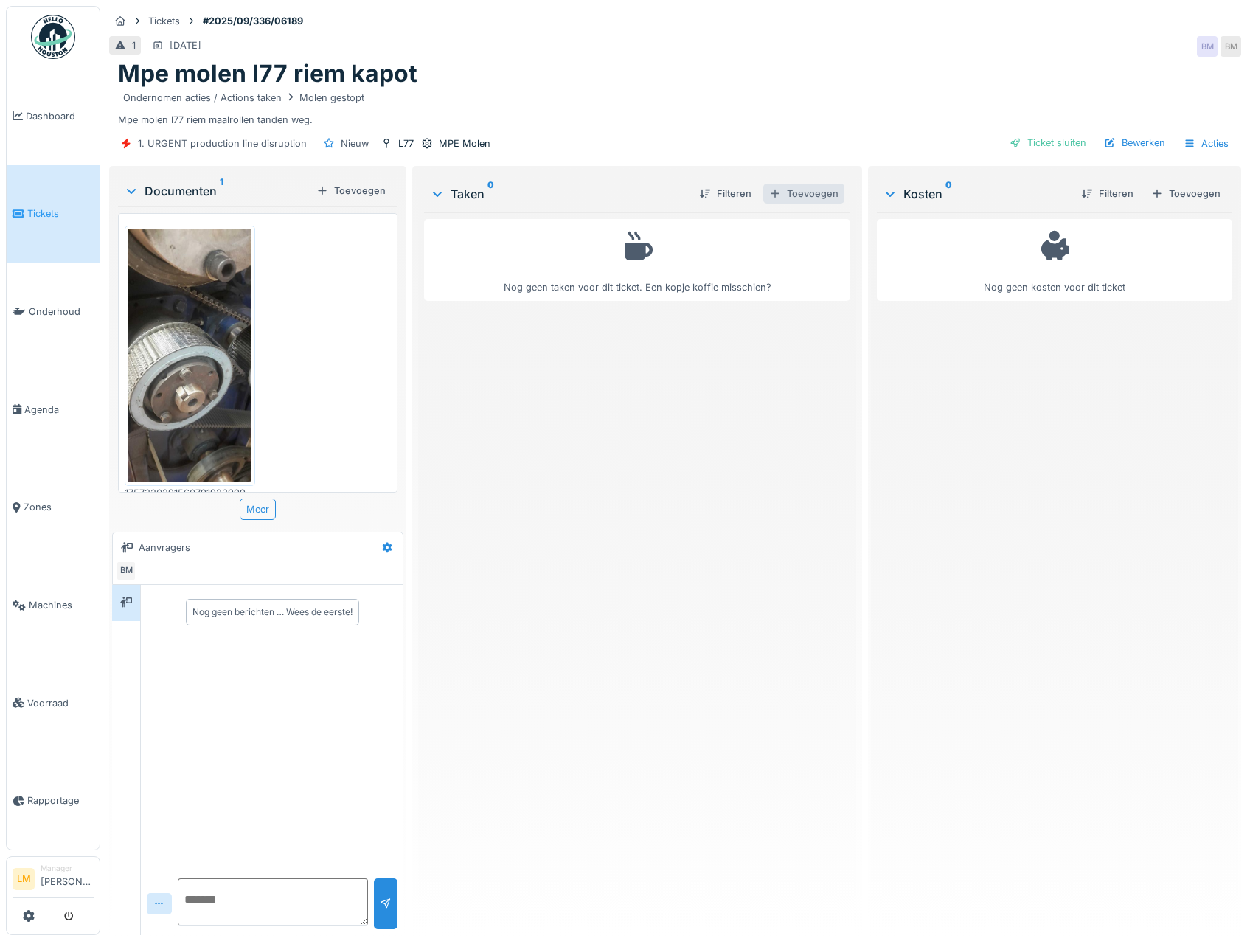
click at [796, 197] on div "Toevoegen" at bounding box center [803, 194] width 81 height 20
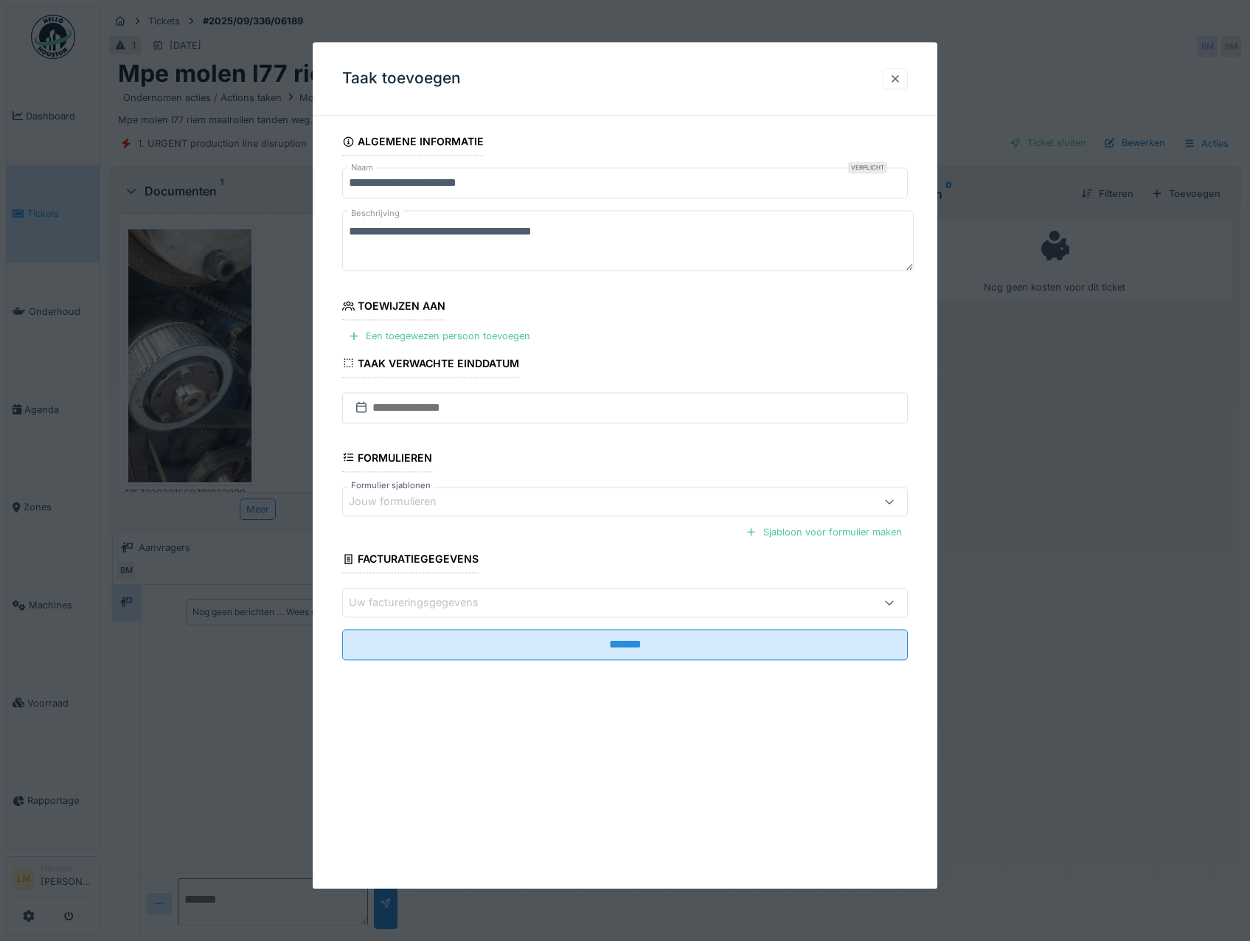
click at [901, 75] on div at bounding box center [895, 79] width 12 height 14
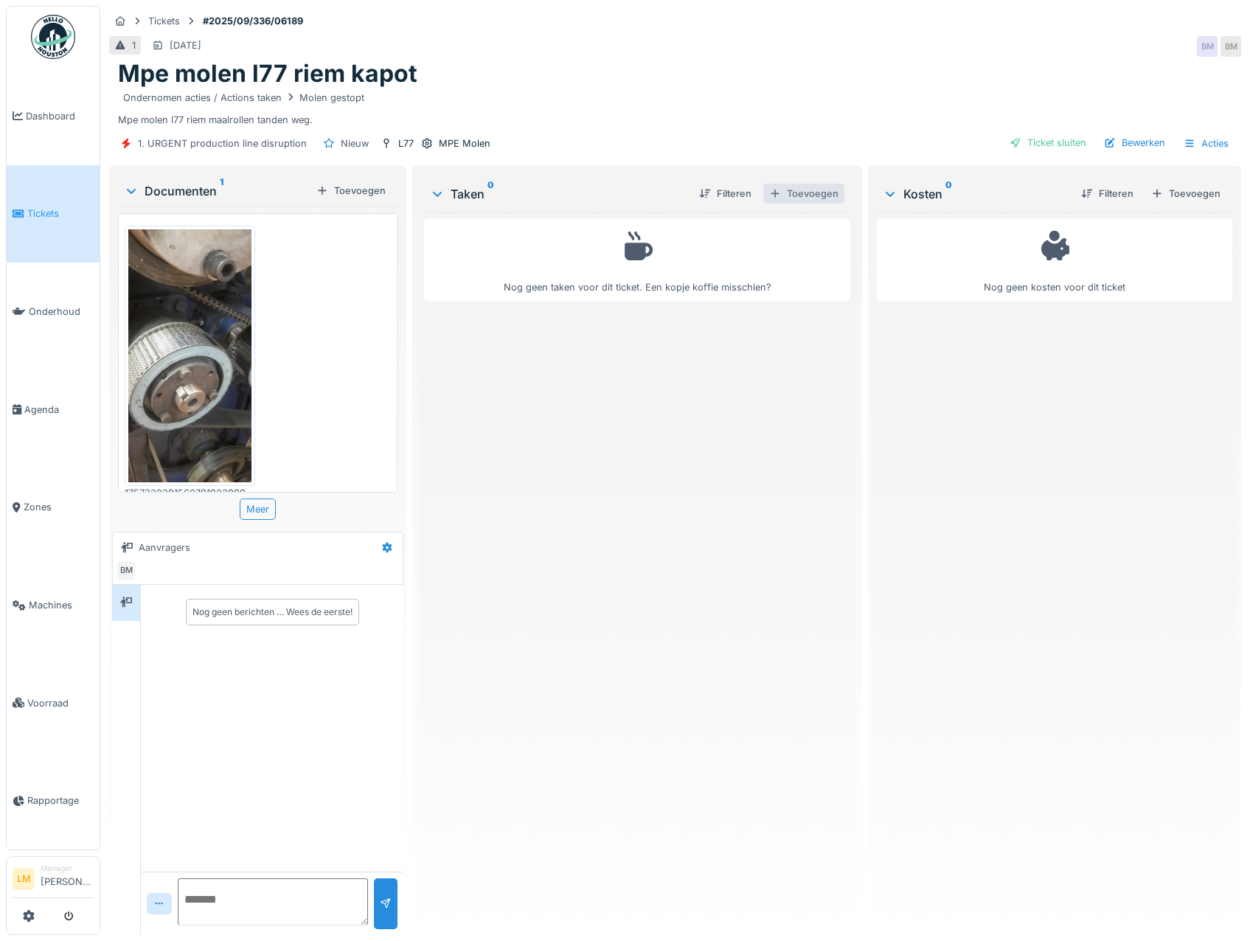
click at [811, 195] on div "Toevoegen" at bounding box center [803, 194] width 81 height 20
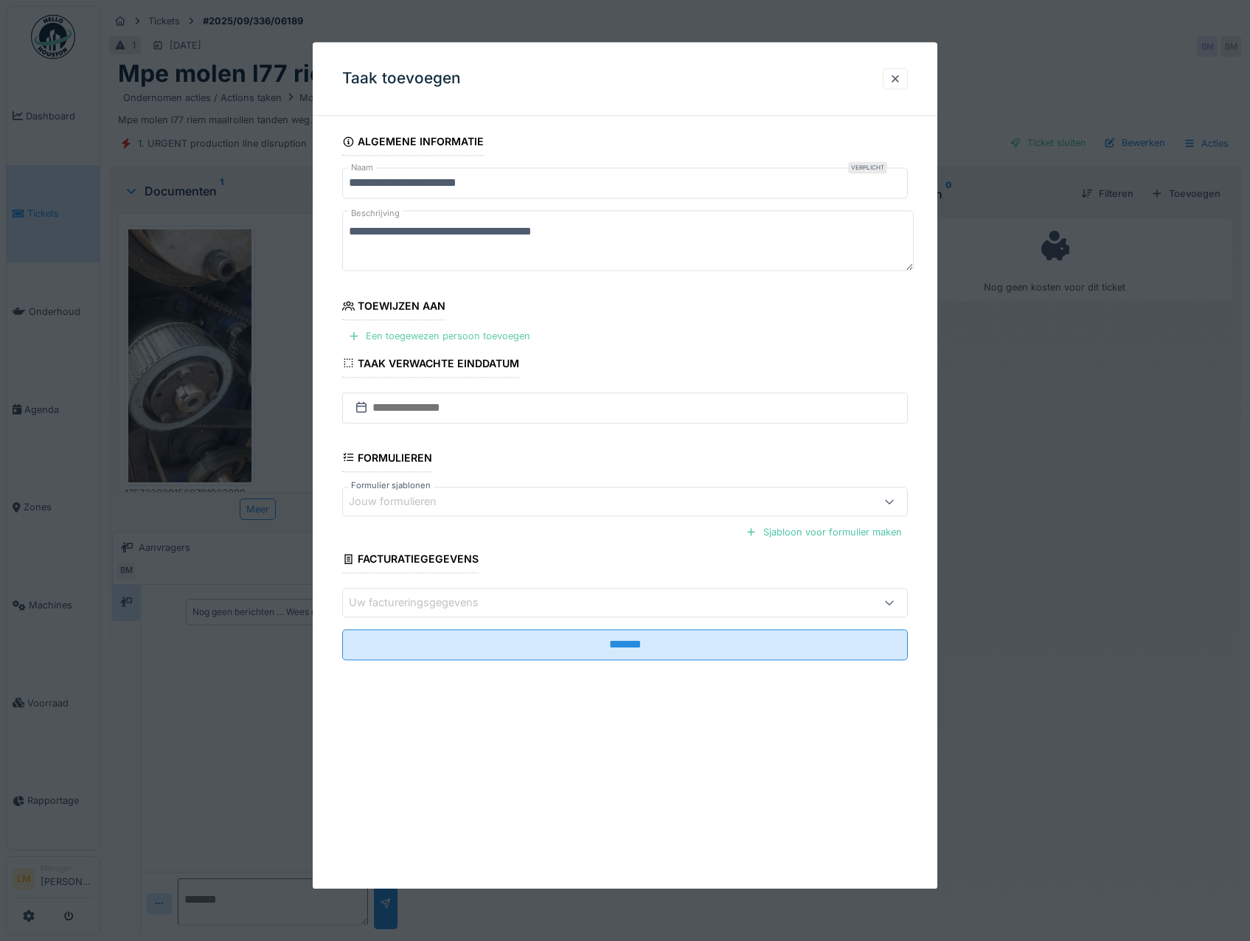
click at [479, 332] on div "Een toegewezen persoon toevoegen" at bounding box center [439, 337] width 194 height 20
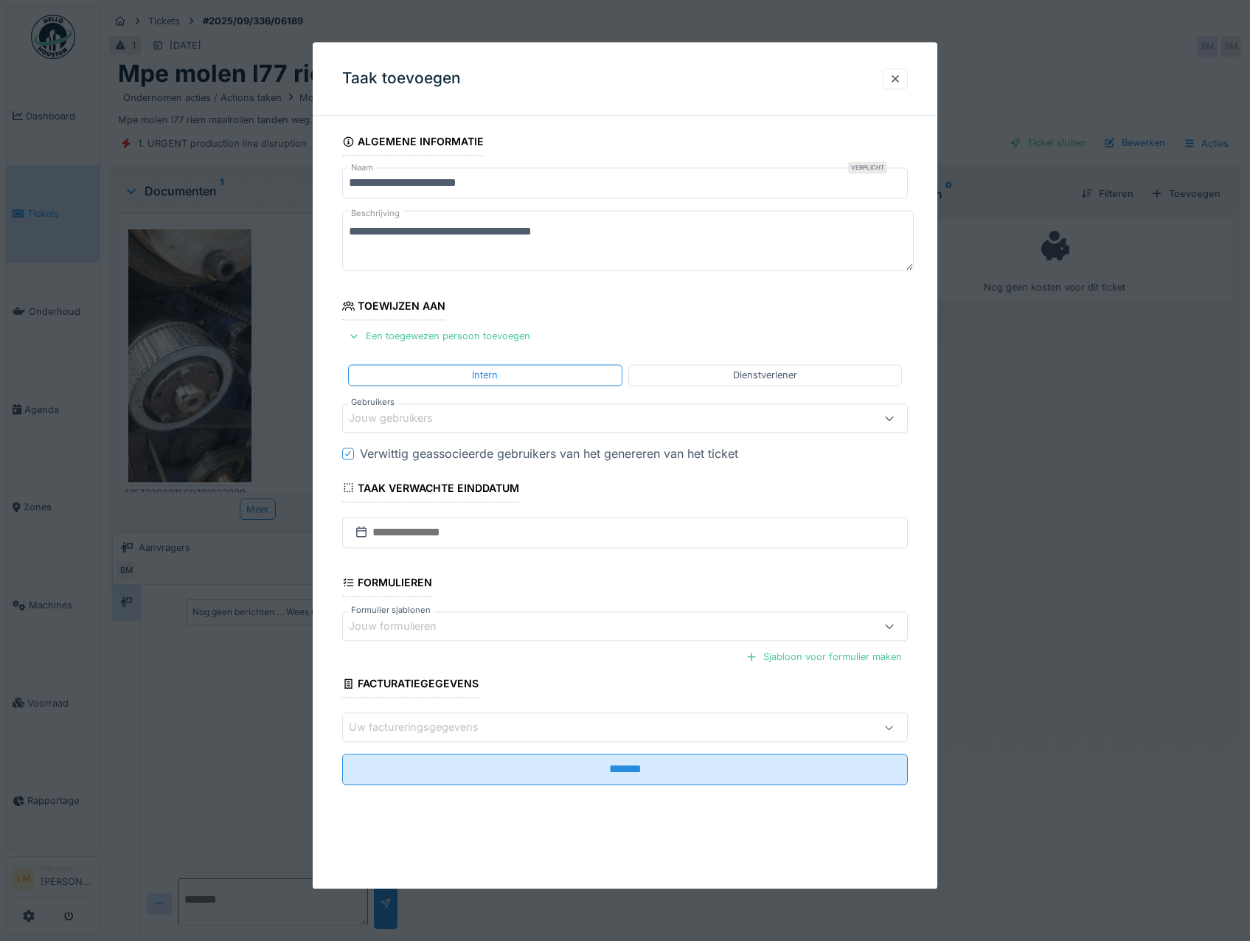
drag, startPoint x: 442, startPoint y: 418, endPoint x: 444, endPoint y: 432, distance: 14.2
click at [443, 419] on div "Jouw gebruikers" at bounding box center [401, 418] width 105 height 16
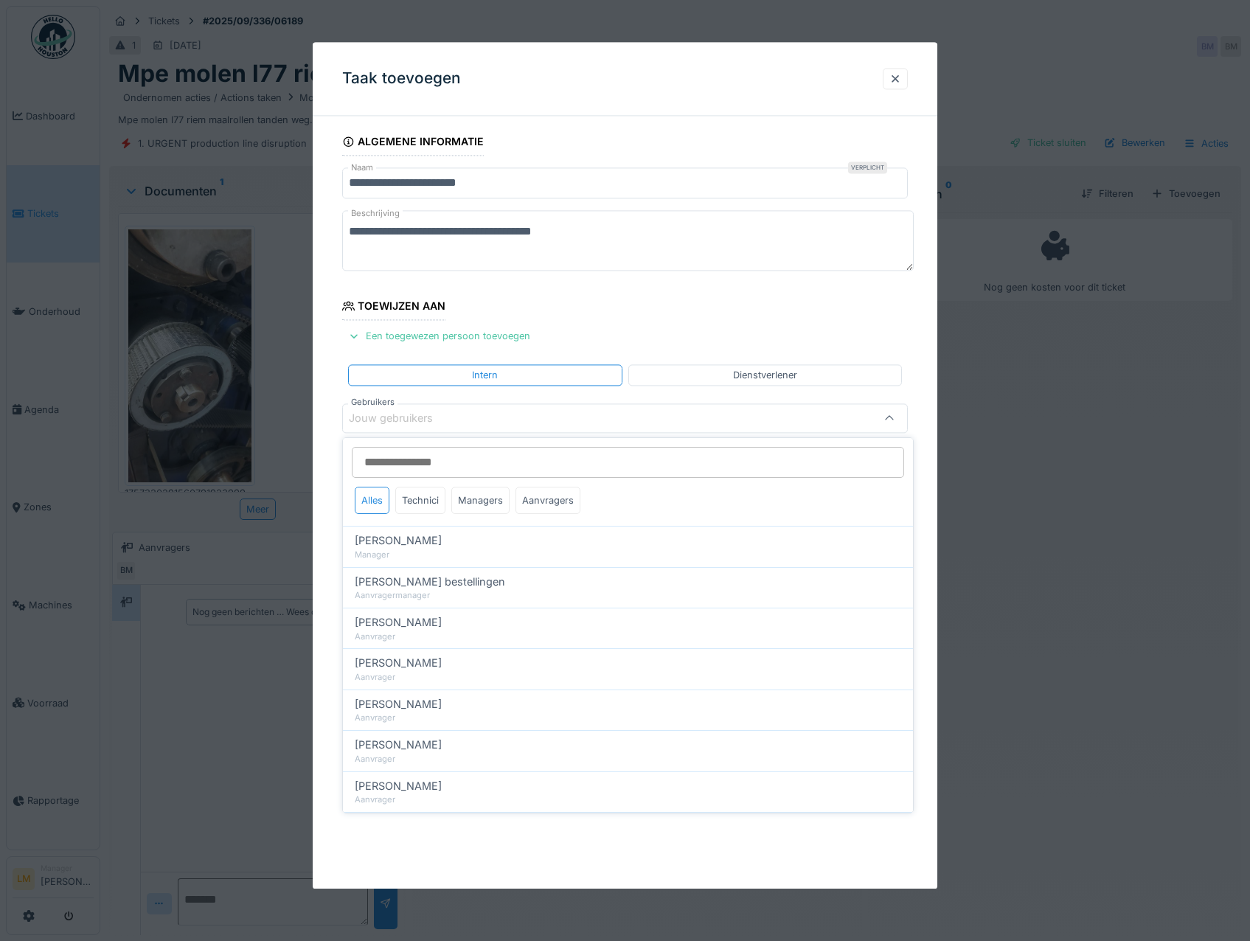
click at [442, 458] on input "Gebruikers" at bounding box center [628, 462] width 552 height 31
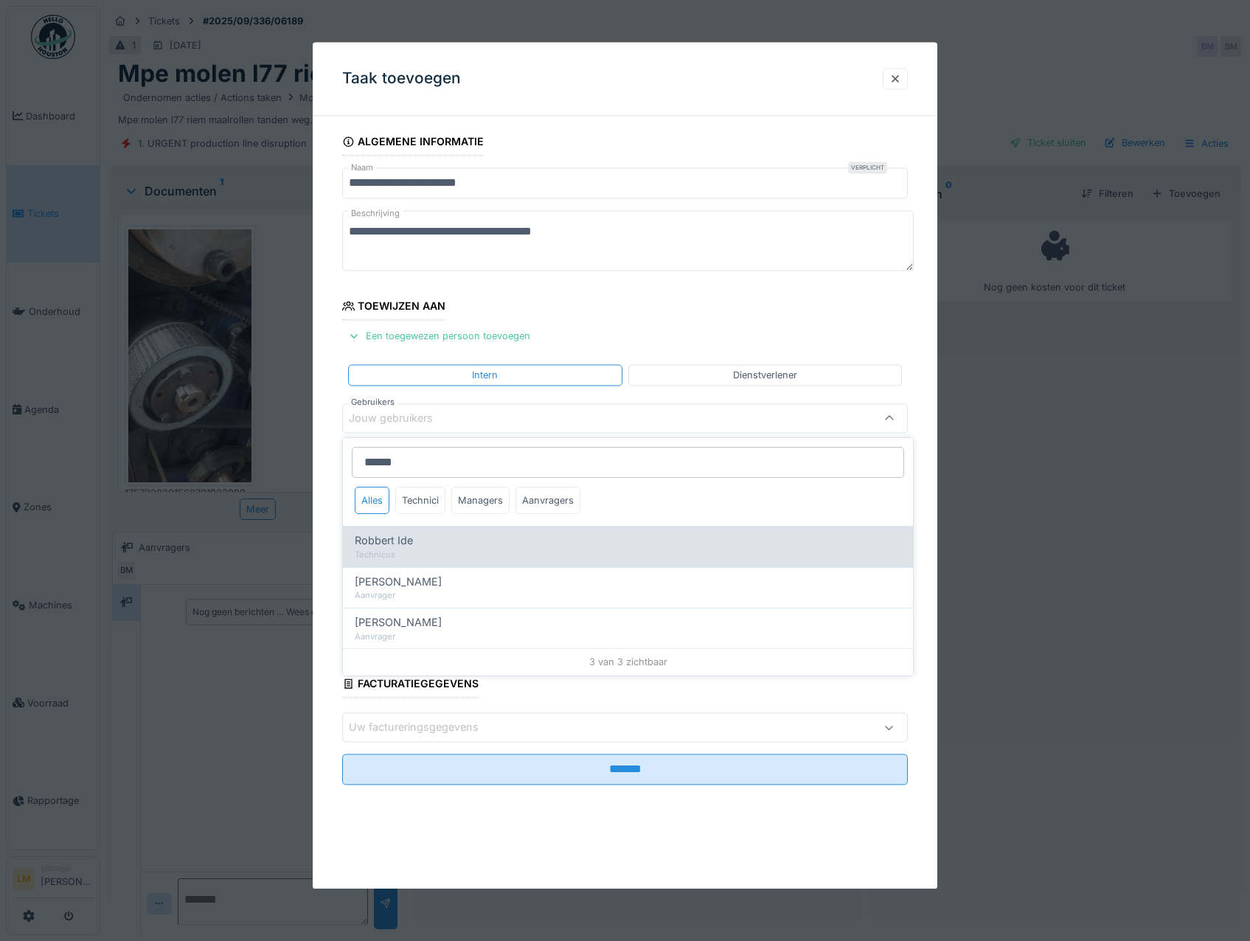
type input "******"
click at [392, 551] on div "Technicus" at bounding box center [628, 555] width 547 height 13
type input "*****"
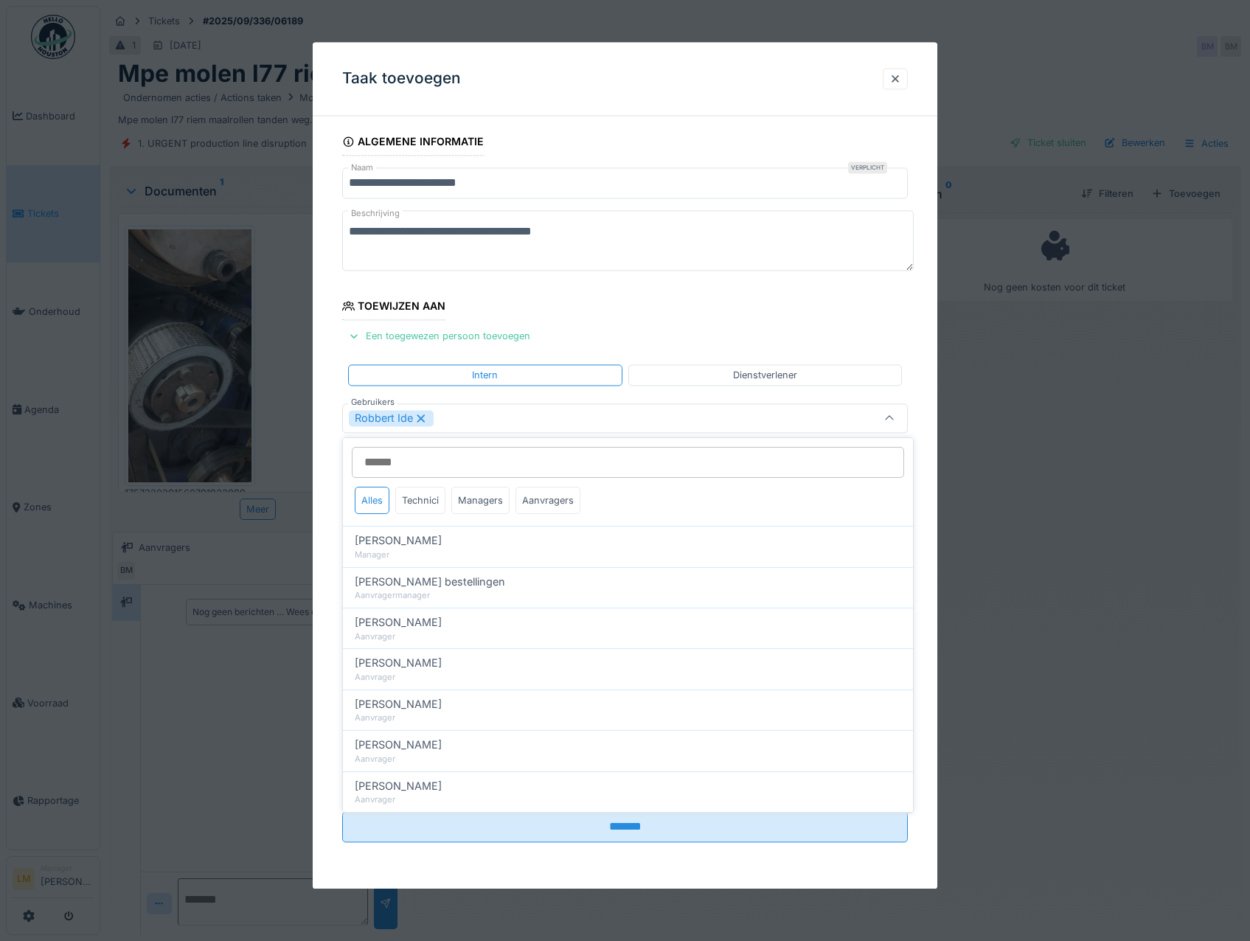
click at [717, 299] on fieldset "**********" at bounding box center [625, 491] width 566 height 726
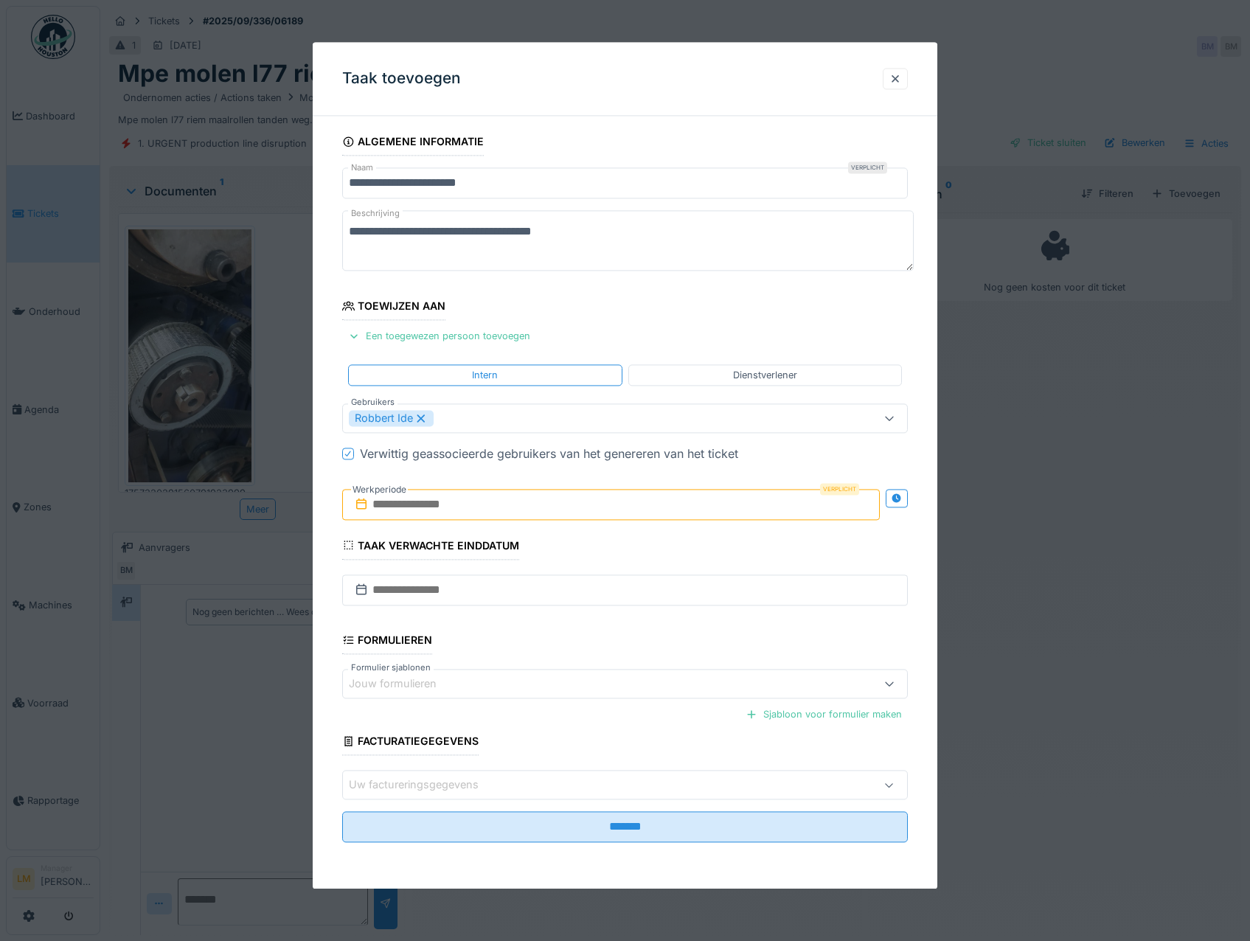
click at [440, 510] on input "text" at bounding box center [611, 504] width 538 height 31
click at [563, 494] on input "text" at bounding box center [611, 504] width 538 height 31
click at [548, 628] on div "8" at bounding box center [542, 624] width 20 height 21
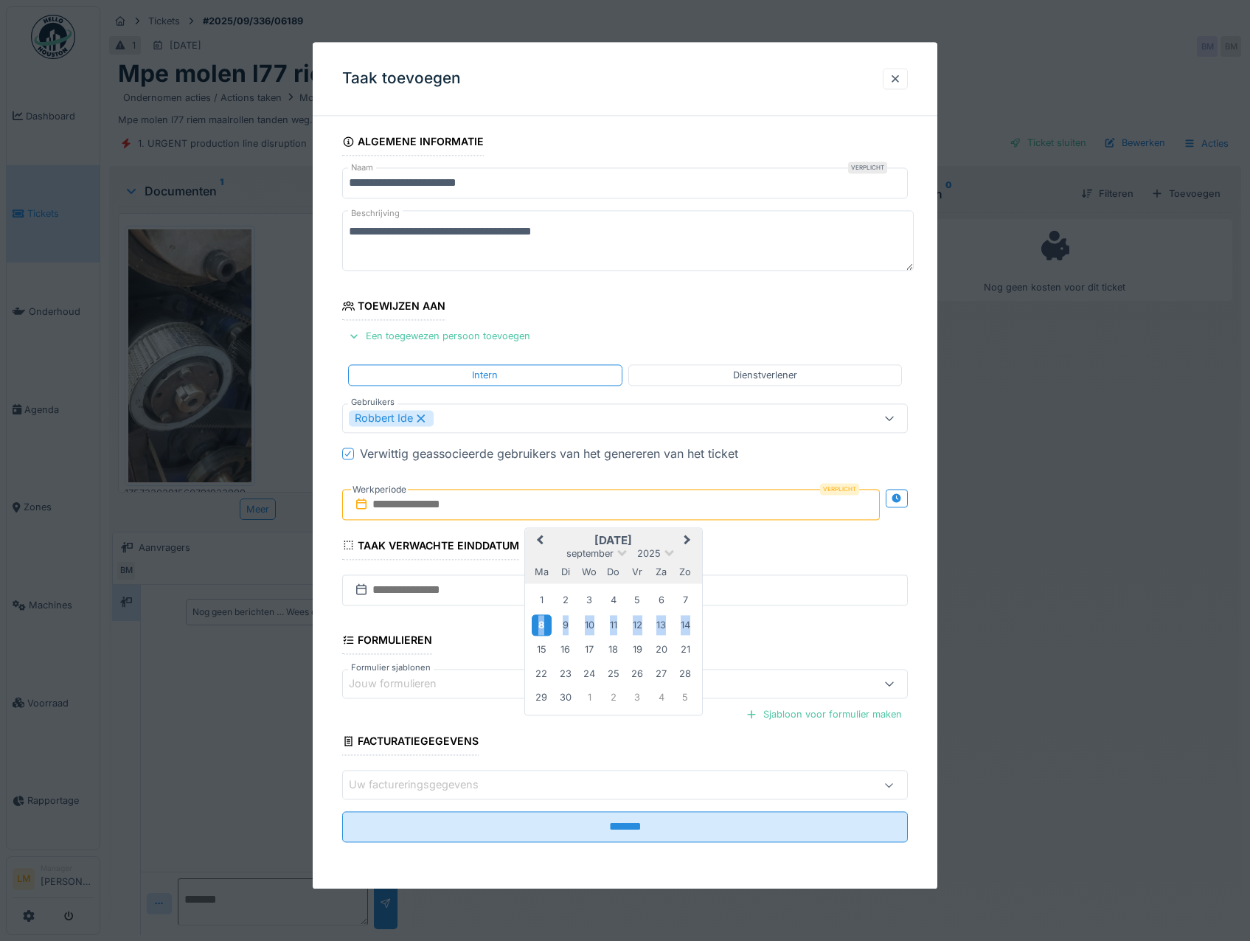
click at [548, 628] on div "8" at bounding box center [542, 624] width 20 height 21
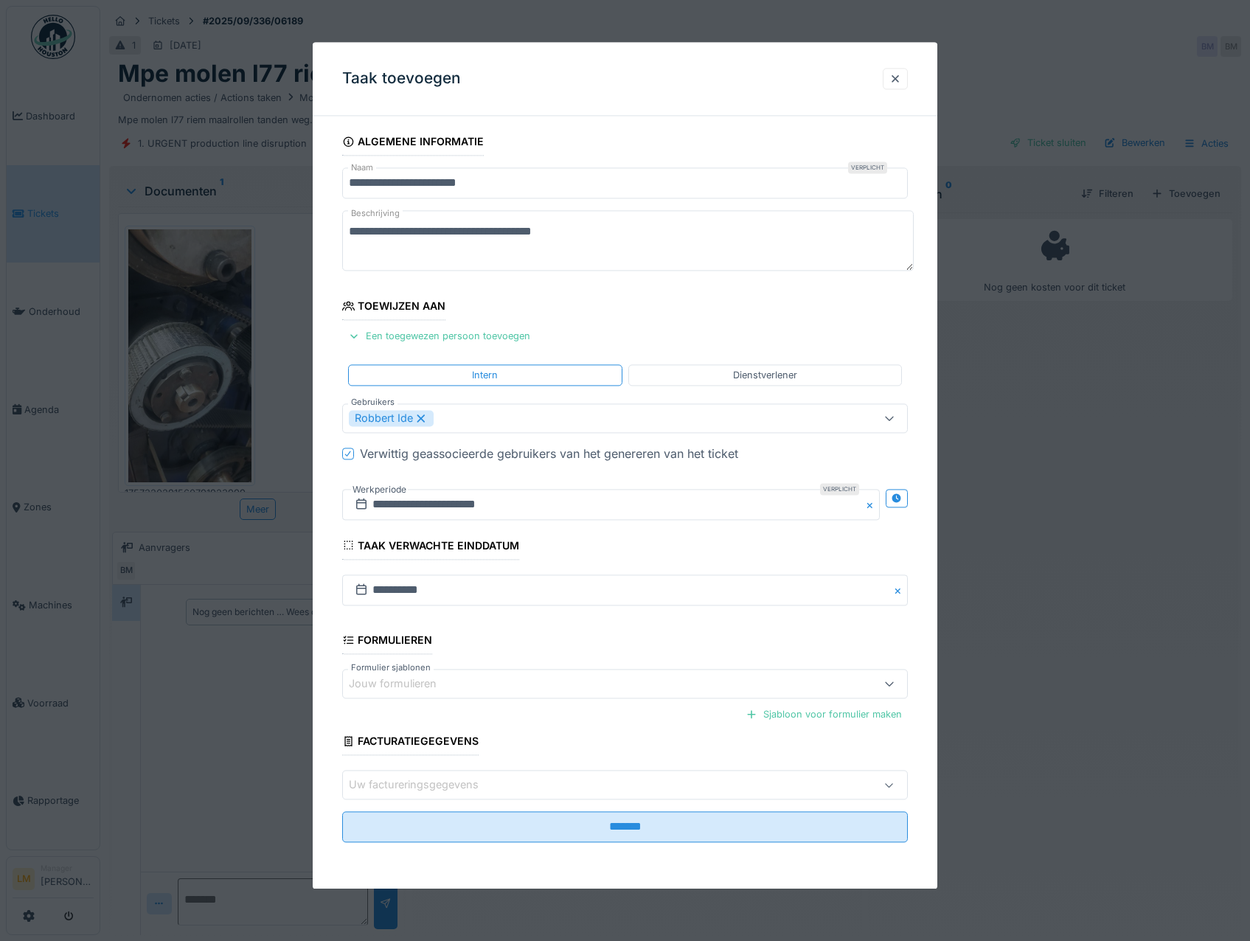
click at [555, 847] on fieldset "**********" at bounding box center [625, 491] width 566 height 726
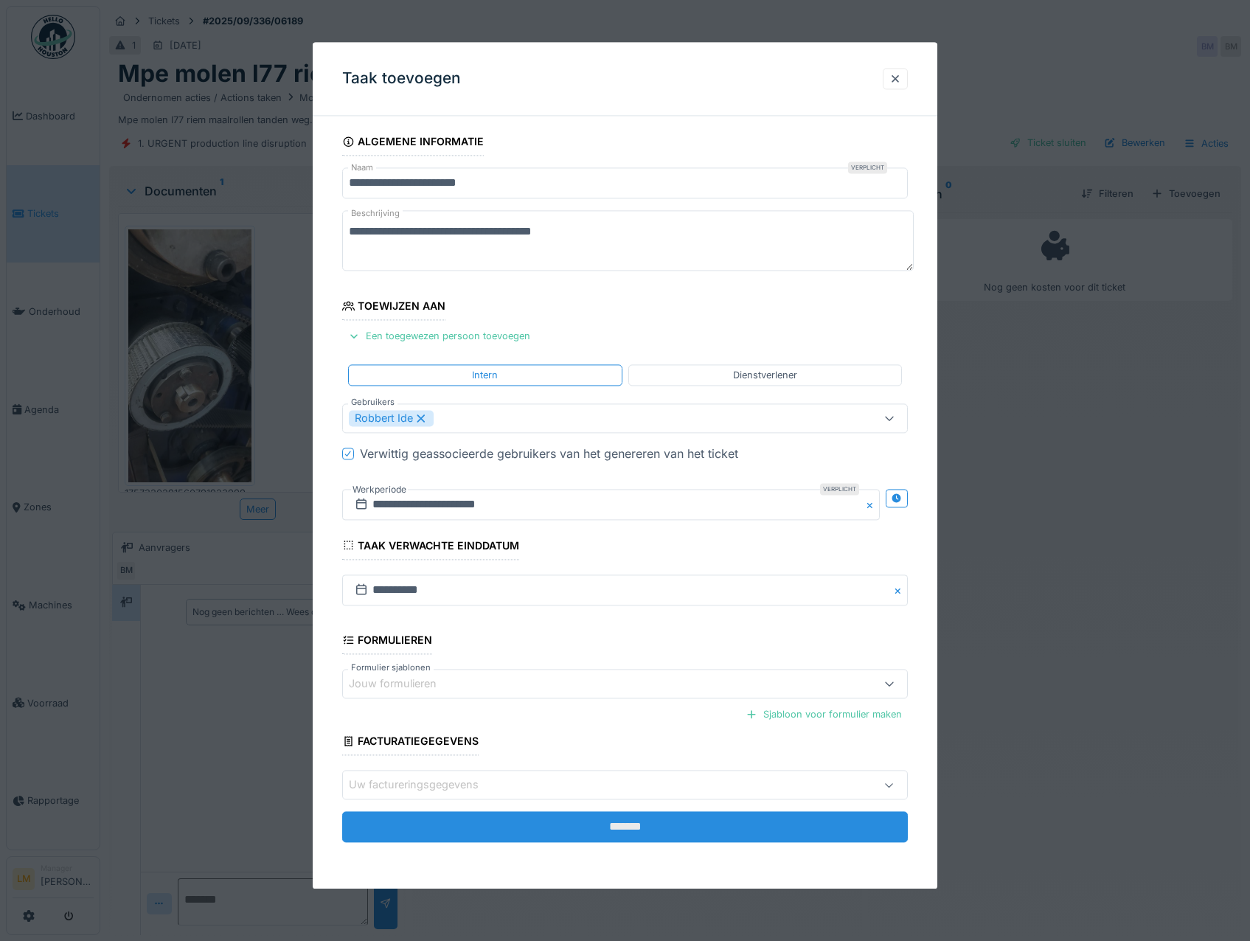
click at [561, 837] on input "*******" at bounding box center [625, 827] width 566 height 31
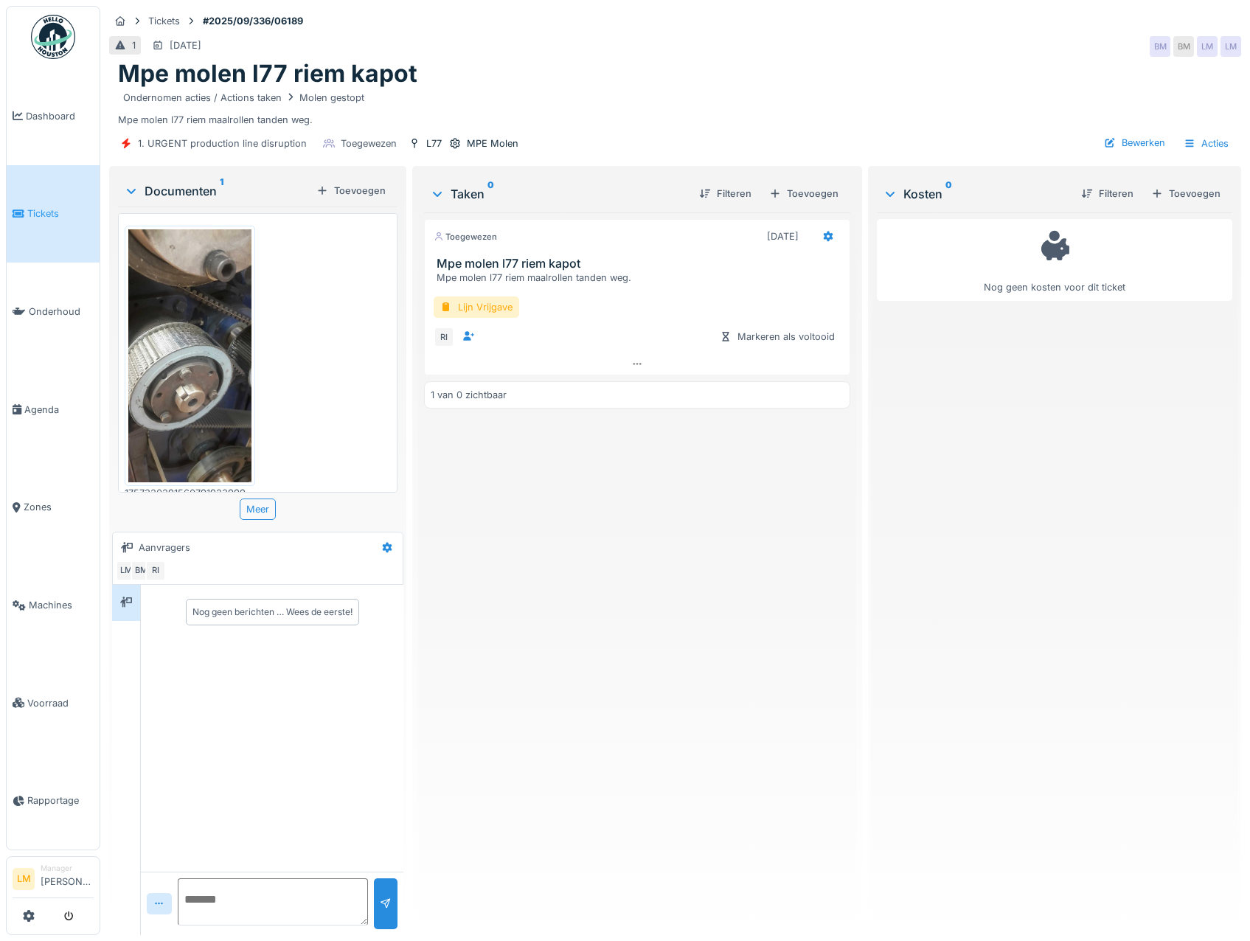
click at [594, 607] on div "Toegewezen [DATE] Mpe molen l77 riem kapot Mpe molen l77 riem maalrollen tanden…" at bounding box center [637, 567] width 426 height 711
click at [781, 73] on div "Mpe molen l77 riem kapot" at bounding box center [675, 74] width 1114 height 28
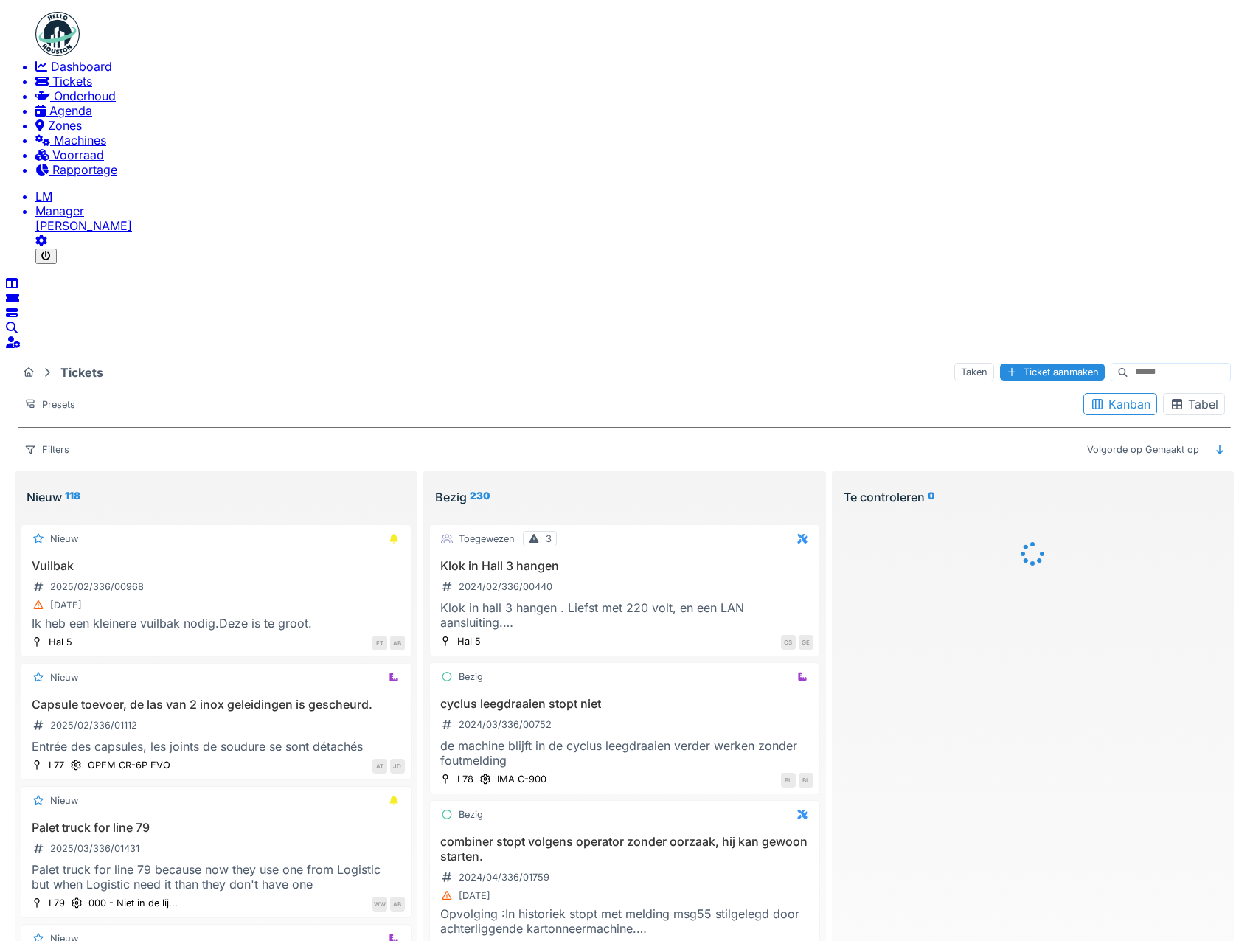
click at [1218, 387] on div "[PERSON_NAME]" at bounding box center [1154, 404] width 153 height 34
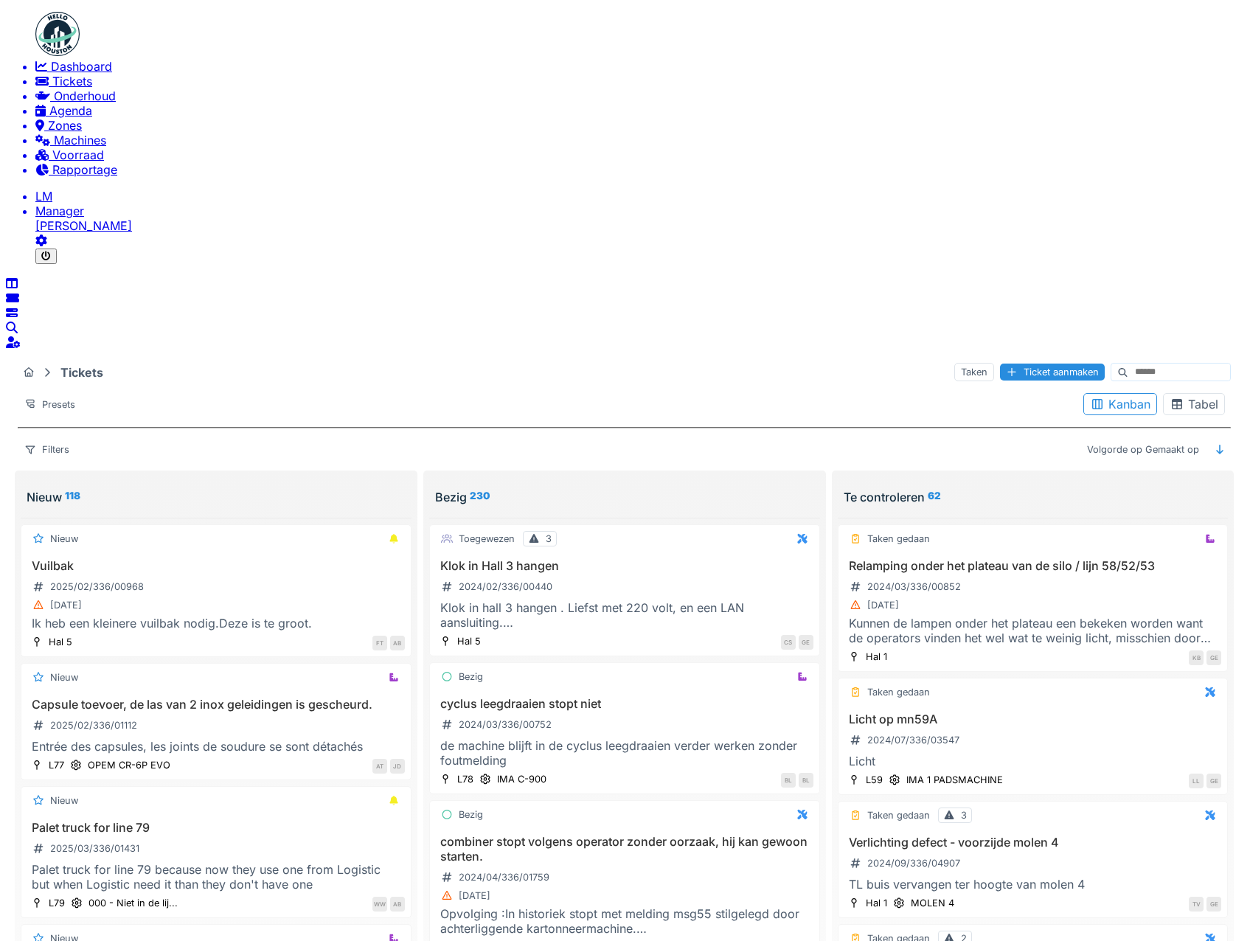
drag, startPoint x: 1209, startPoint y: 47, endPoint x: 1209, endPoint y: 55, distance: 8.1
click at [1209, 393] on div "Tabel" at bounding box center [1194, 404] width 62 height 22
